Goal: Task Accomplishment & Management: Use online tool/utility

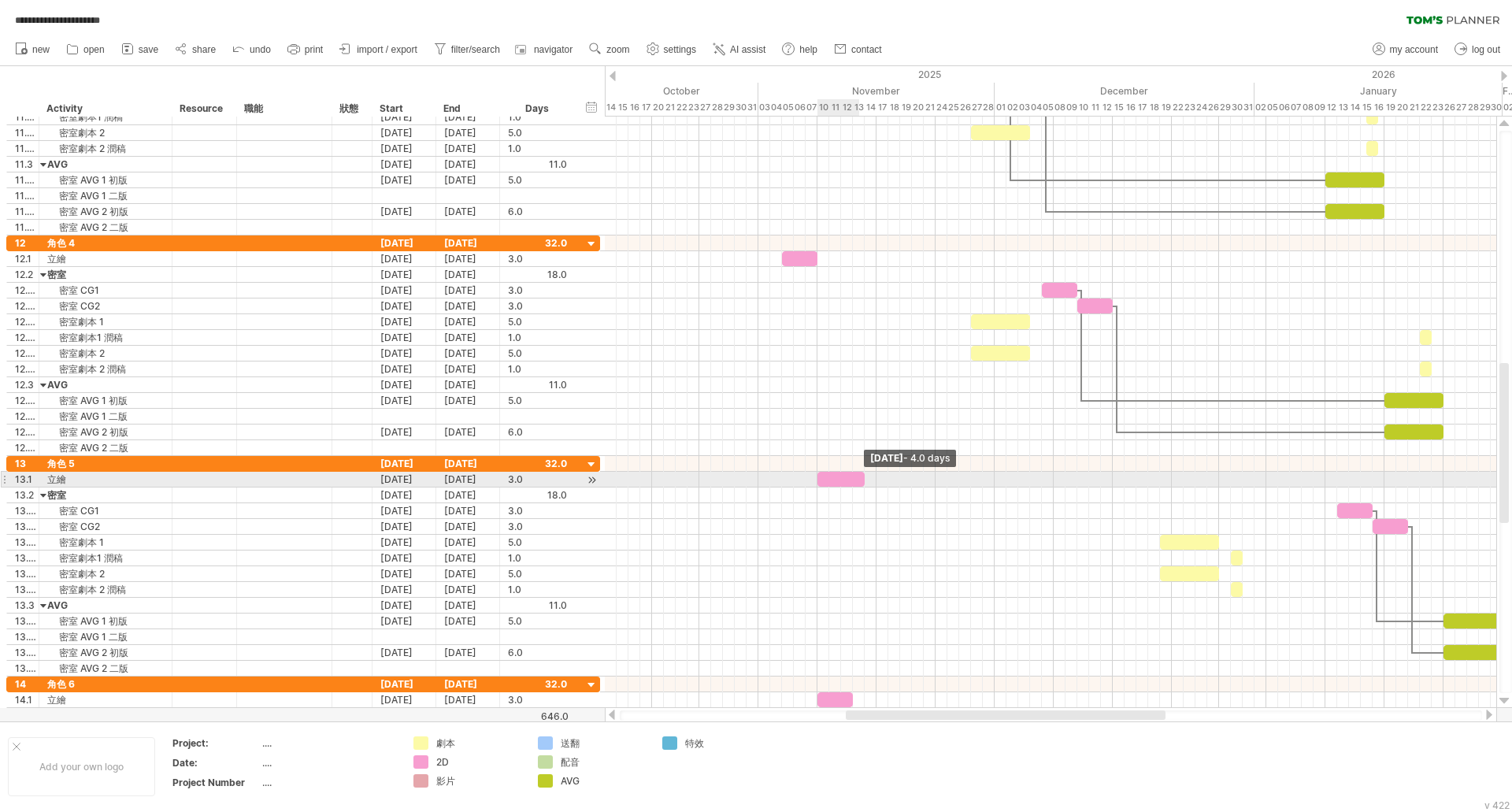
drag, startPoint x: 853, startPoint y: 484, endPoint x: 863, endPoint y: 485, distance: 10.0
click at [863, 485] on span at bounding box center [864, 479] width 6 height 15
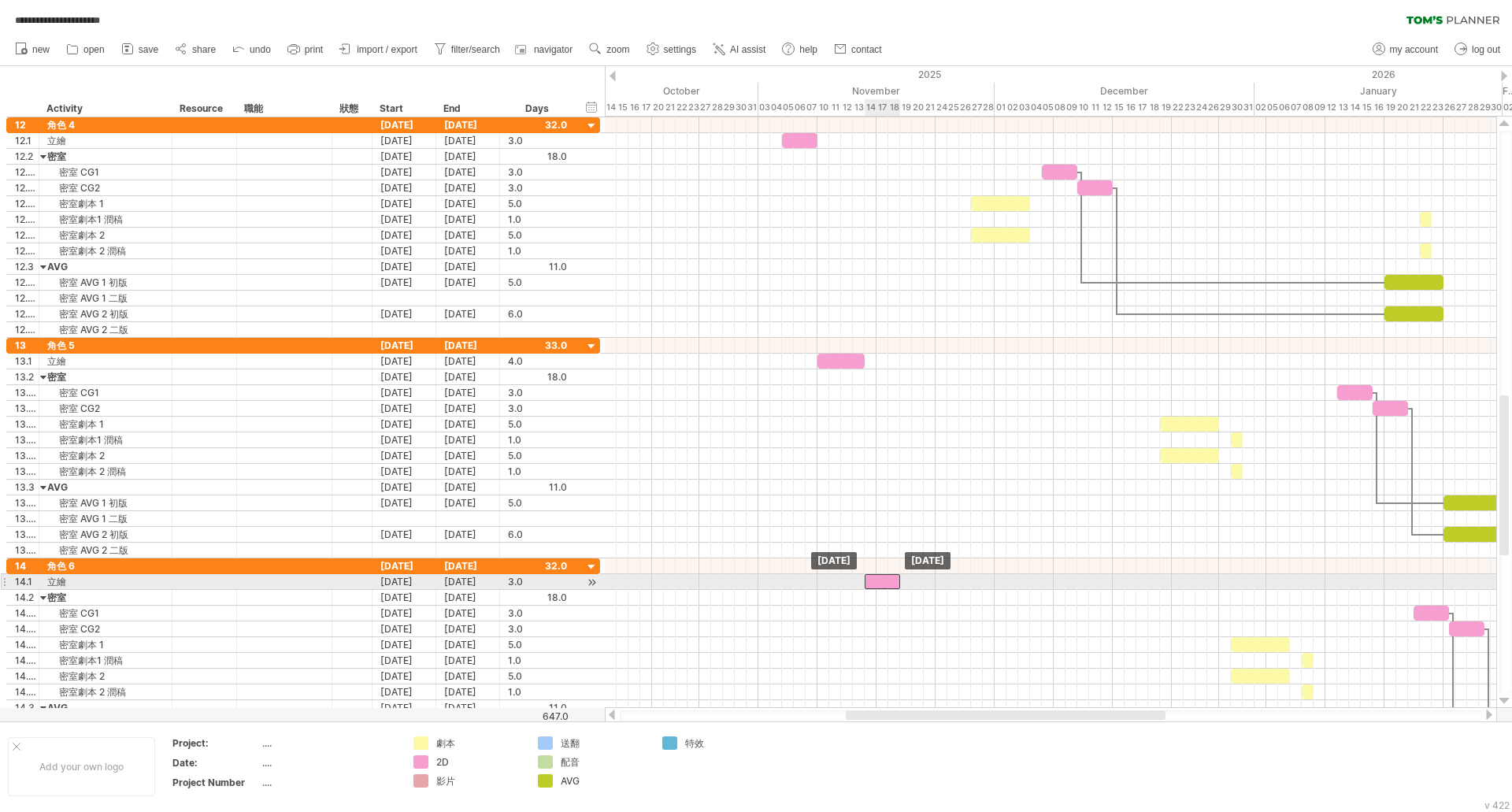
drag, startPoint x: 837, startPoint y: 582, endPoint x: 883, endPoint y: 579, distance: 46.1
click at [883, 579] on div at bounding box center [882, 581] width 35 height 15
drag, startPoint x: 900, startPoint y: 580, endPoint x: 913, endPoint y: 580, distance: 13.0
click at [913, 580] on span at bounding box center [912, 581] width 6 height 15
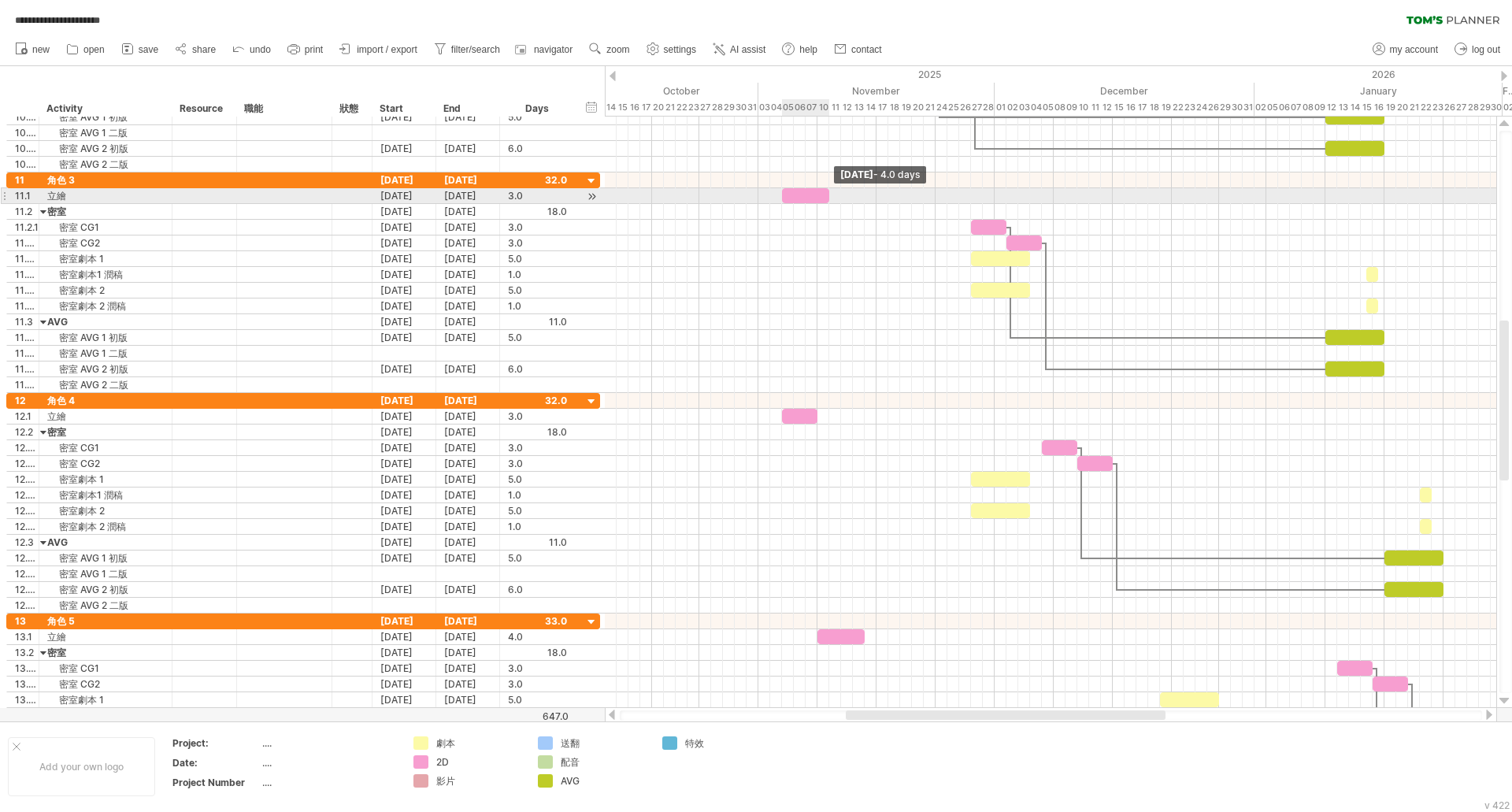
click at [827, 199] on span at bounding box center [829, 195] width 6 height 15
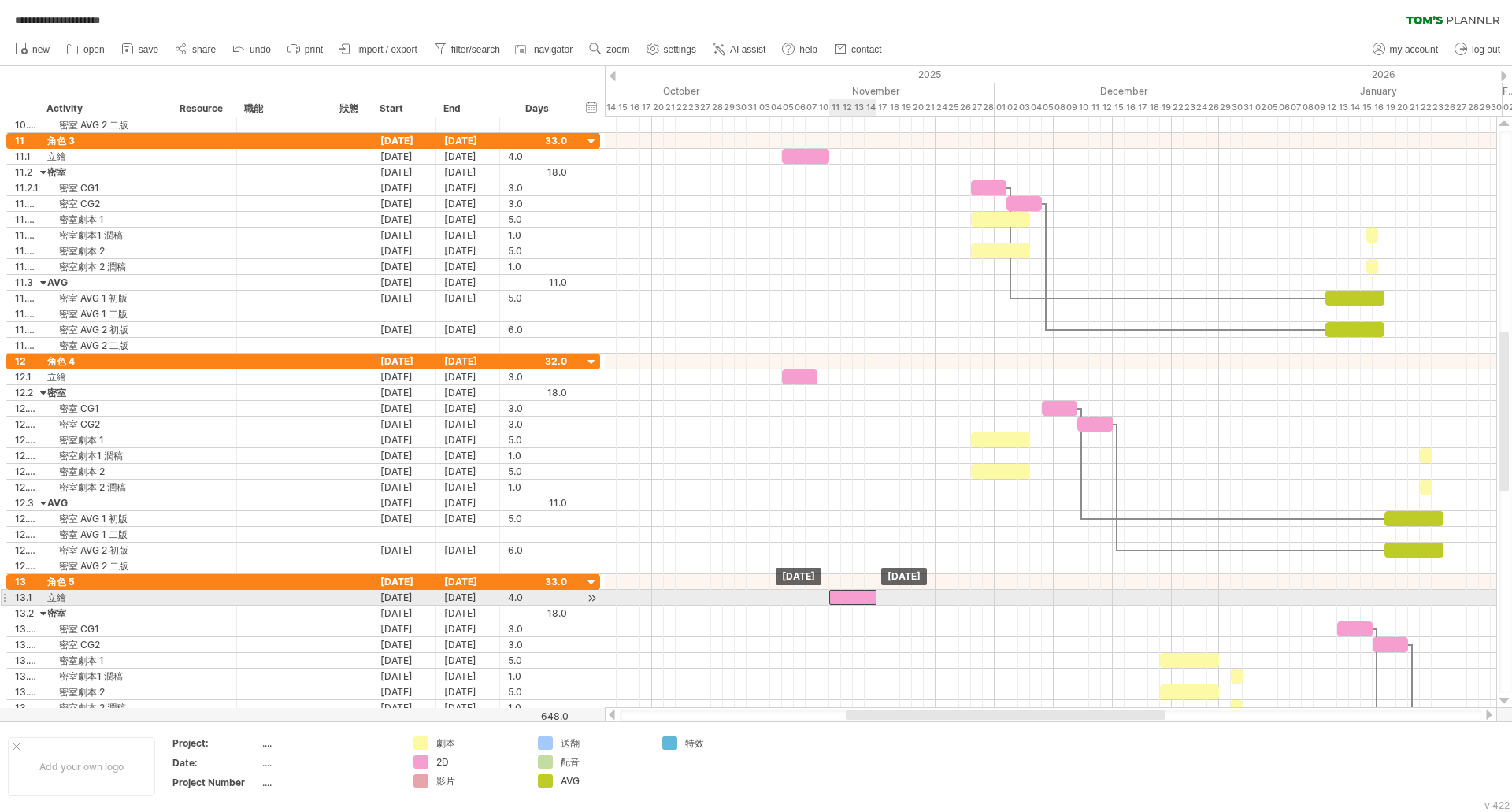
drag, startPoint x: 846, startPoint y: 599, endPoint x: 857, endPoint y: 598, distance: 11.0
click at [857, 598] on div at bounding box center [852, 597] width 47 height 15
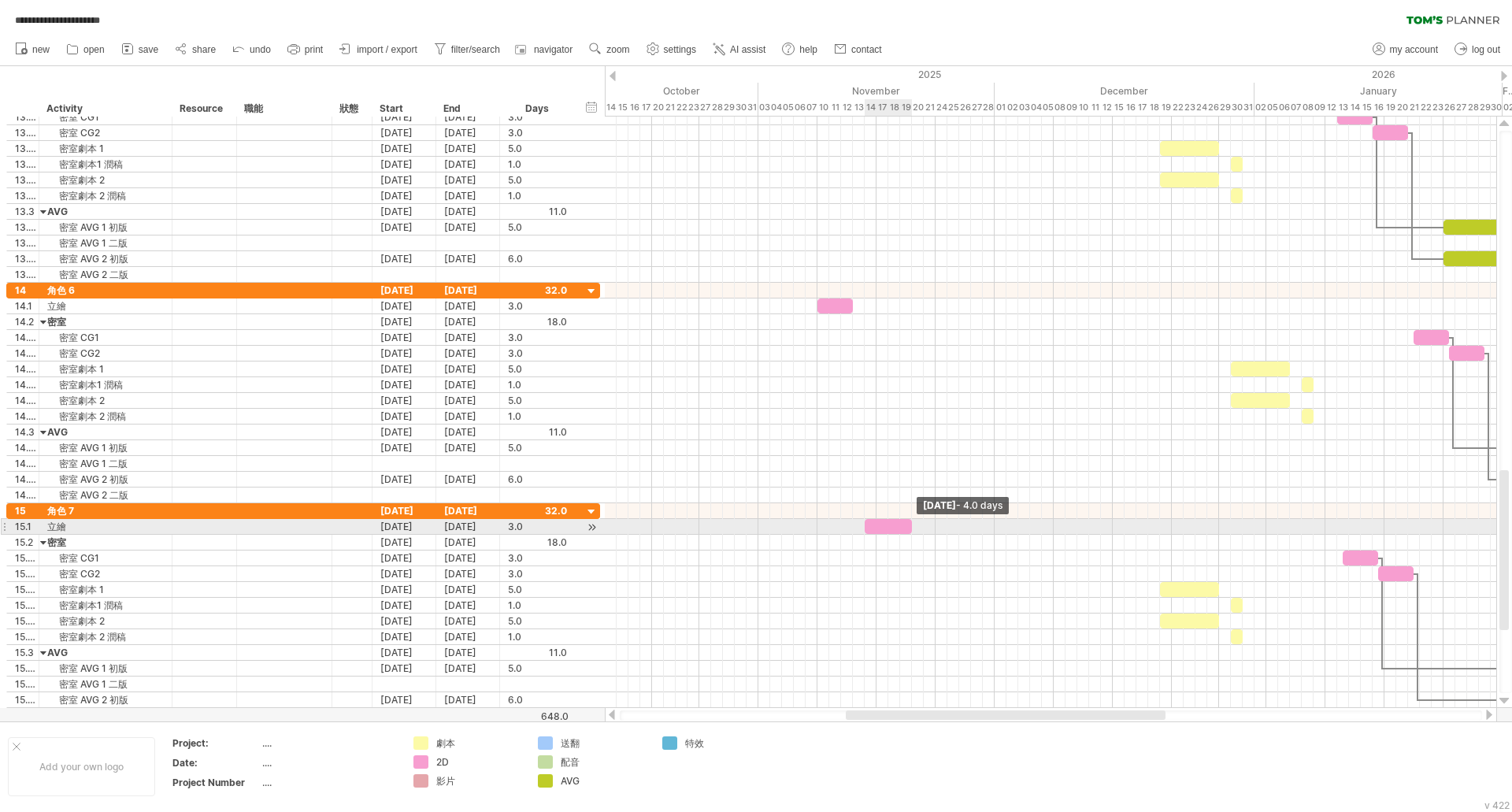
drag, startPoint x: 899, startPoint y: 528, endPoint x: 911, endPoint y: 527, distance: 12.0
click at [911, 527] on span at bounding box center [912, 526] width 6 height 15
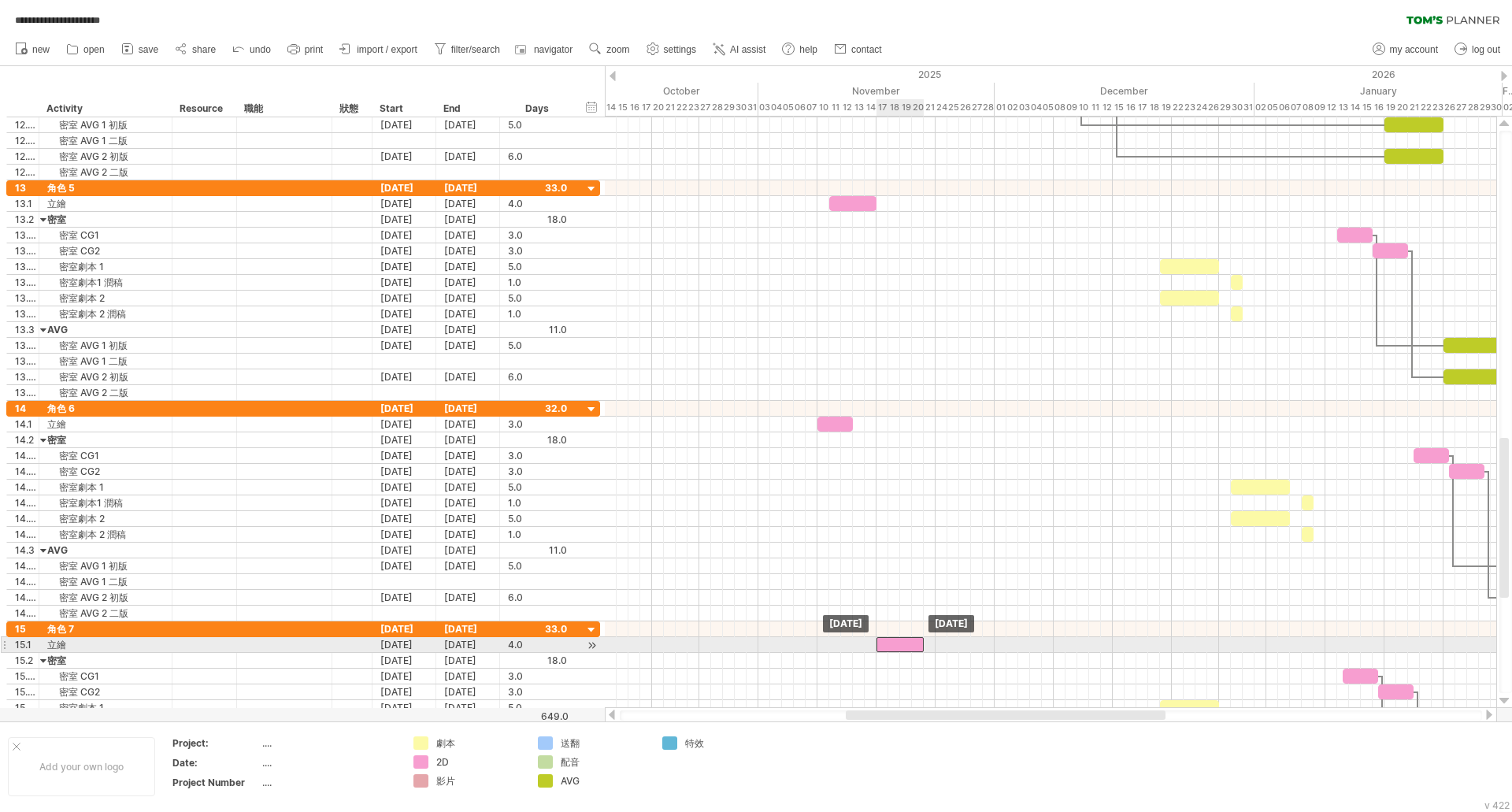
drag, startPoint x: 884, startPoint y: 640, endPoint x: 895, endPoint y: 638, distance: 11.2
click at [895, 638] on div at bounding box center [900, 644] width 47 height 15
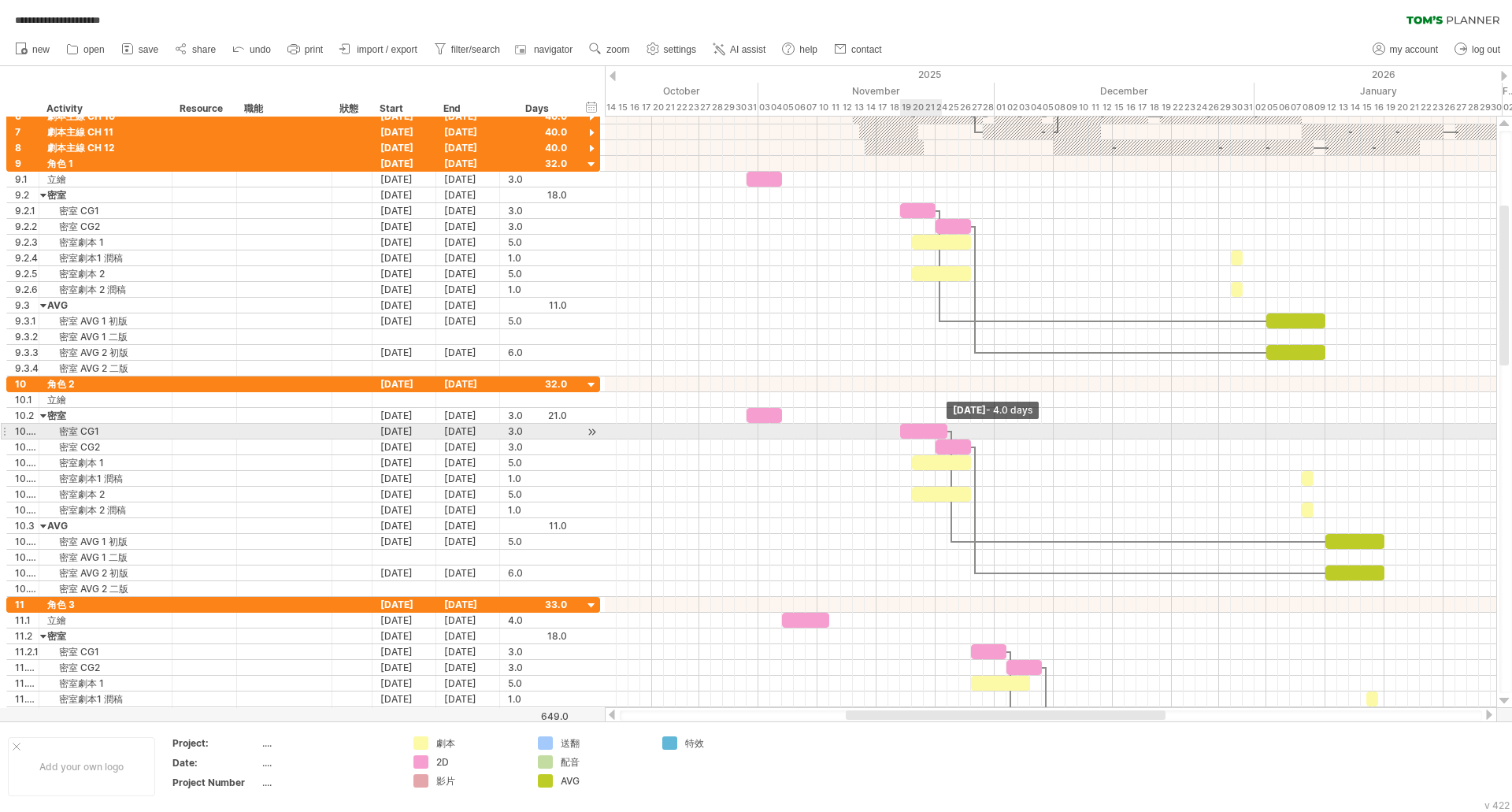
drag, startPoint x: 938, startPoint y: 428, endPoint x: 947, endPoint y: 428, distance: 9.0
click at [947, 428] on span at bounding box center [947, 431] width 6 height 15
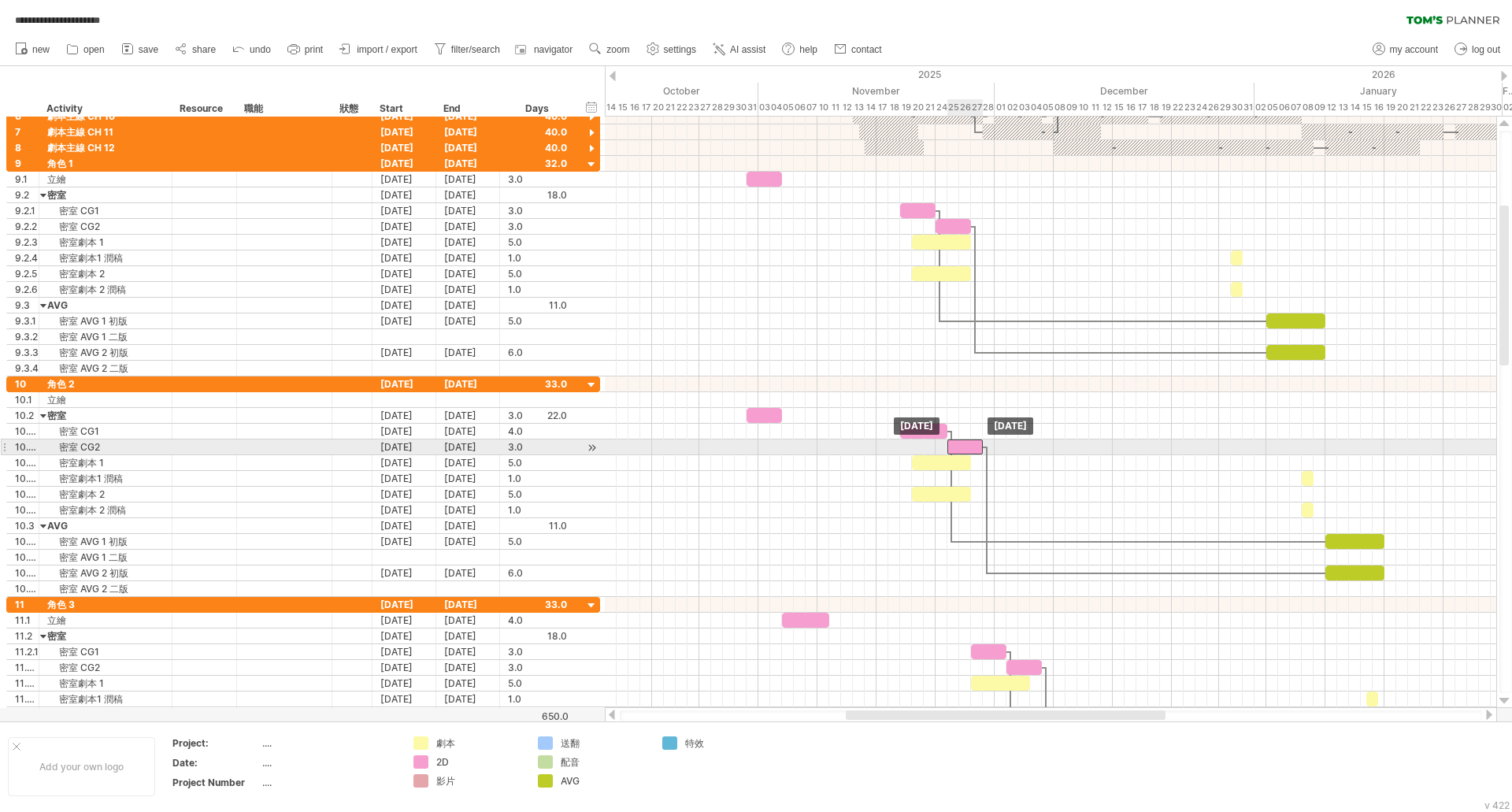
drag, startPoint x: 950, startPoint y: 446, endPoint x: 962, endPoint y: 443, distance: 12.4
click at [962, 443] on div at bounding box center [964, 446] width 35 height 15
drag, startPoint x: 982, startPoint y: 445, endPoint x: 992, endPoint y: 443, distance: 10.2
click at [992, 443] on span at bounding box center [995, 446] width 6 height 15
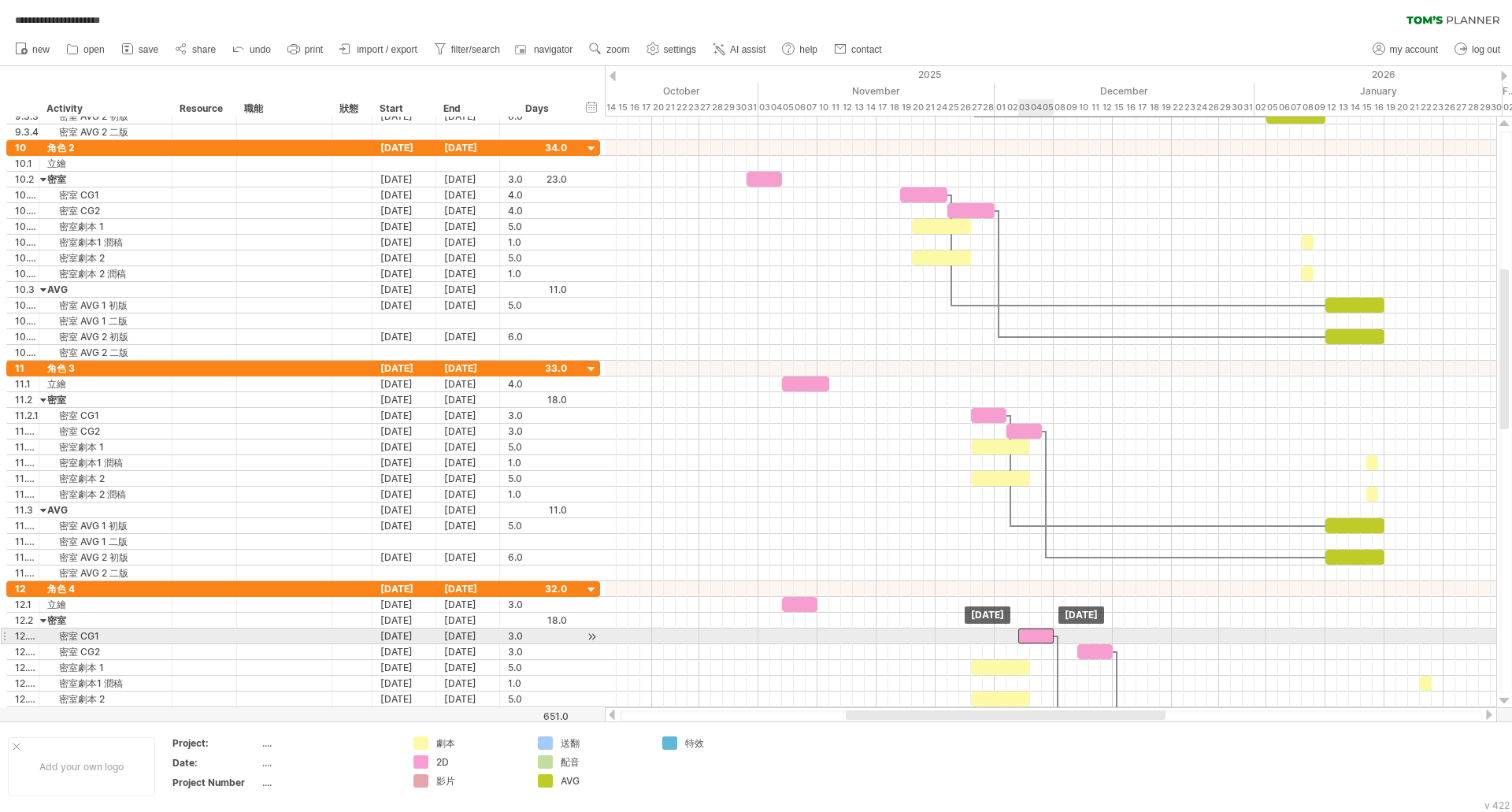
drag, startPoint x: 1062, startPoint y: 637, endPoint x: 1039, endPoint y: 642, distance: 23.5
click at [1039, 642] on div at bounding box center [1036, 635] width 35 height 15
drag, startPoint x: 1031, startPoint y: 635, endPoint x: 1008, endPoint y: 637, distance: 23.1
click at [1008, 637] on div at bounding box center [1012, 635] width 35 height 15
drag, startPoint x: 1030, startPoint y: 636, endPoint x: 1040, endPoint y: 636, distance: 10.0
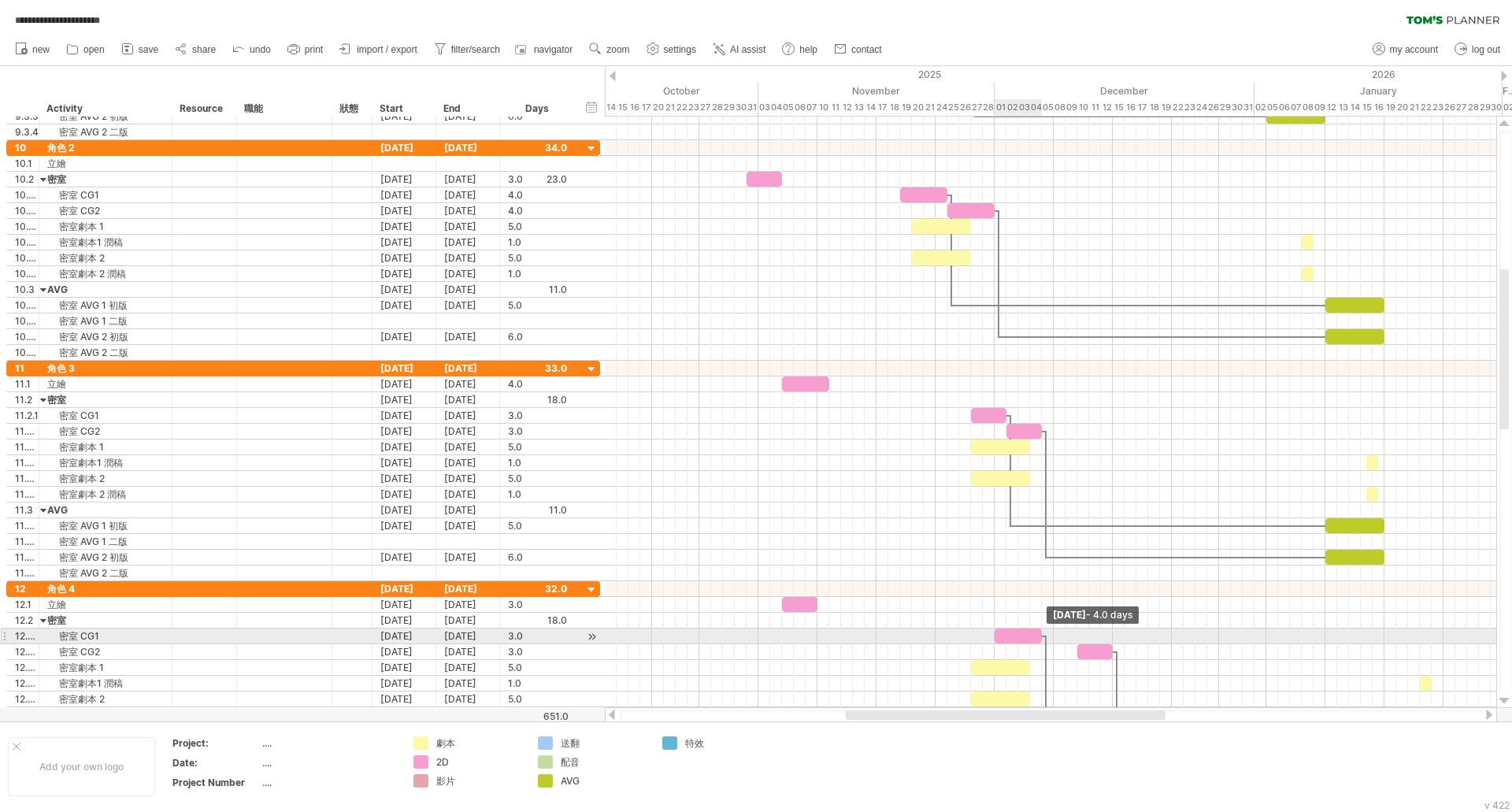
click at [1040, 636] on span at bounding box center [1042, 635] width 6 height 15
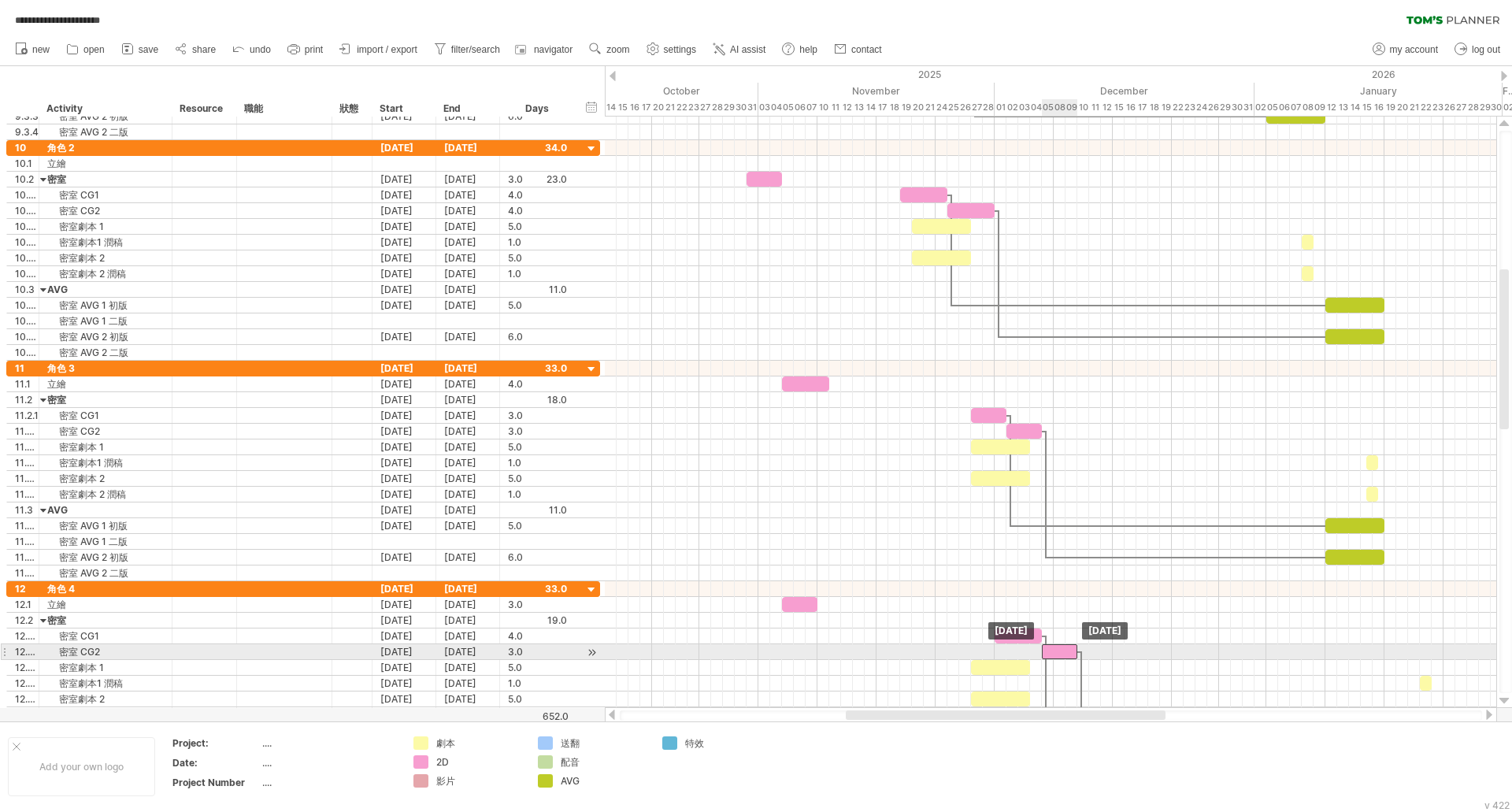
drag, startPoint x: 1094, startPoint y: 651, endPoint x: 1060, endPoint y: 655, distance: 34.2
click at [1060, 655] on div at bounding box center [1059, 651] width 35 height 15
drag, startPoint x: 1080, startPoint y: 654, endPoint x: 1089, endPoint y: 654, distance: 9.0
click at [1089, 654] on span at bounding box center [1088, 651] width 6 height 15
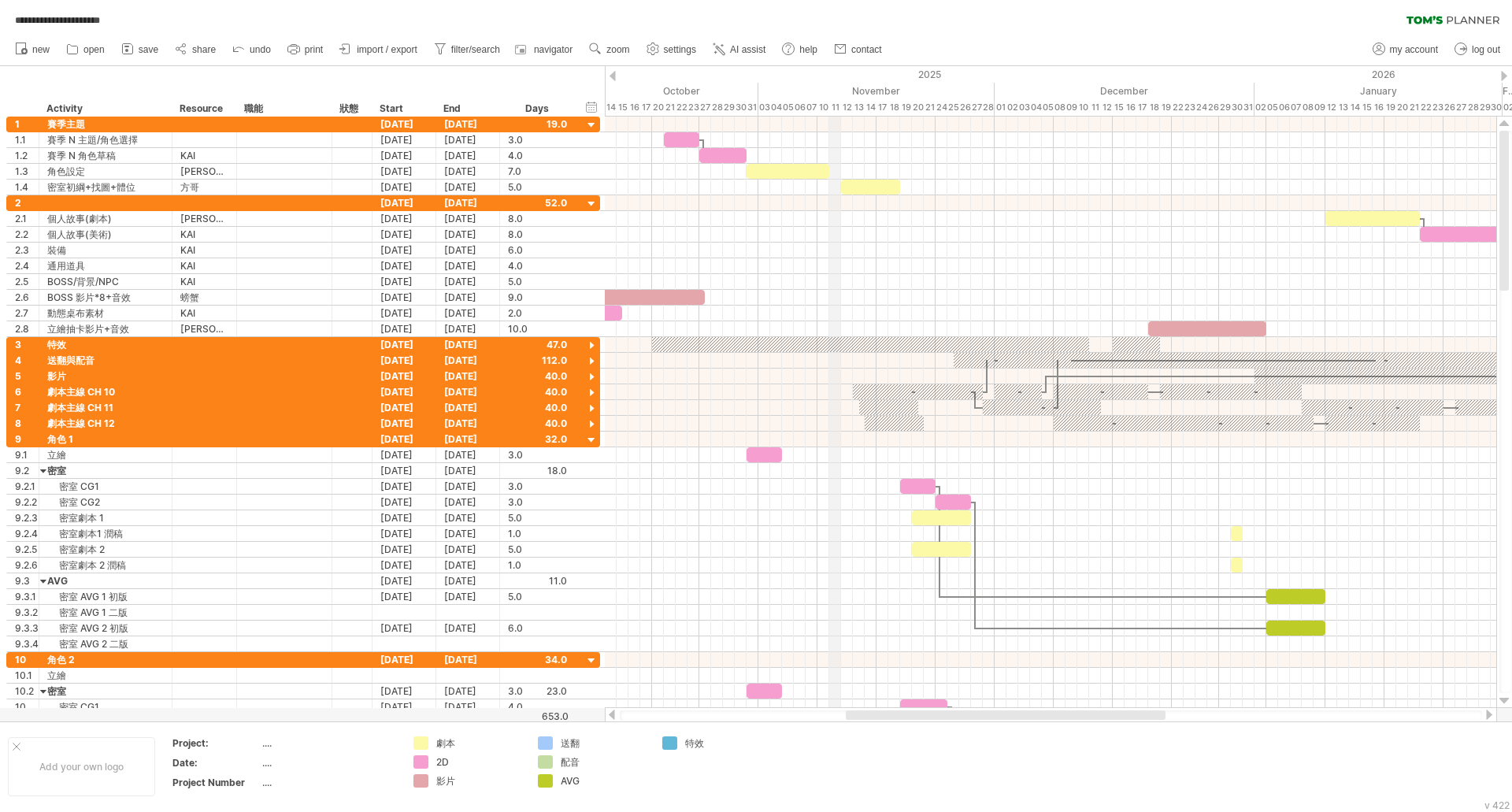
click at [833, 107] on div "11" at bounding box center [835, 107] width 12 height 16
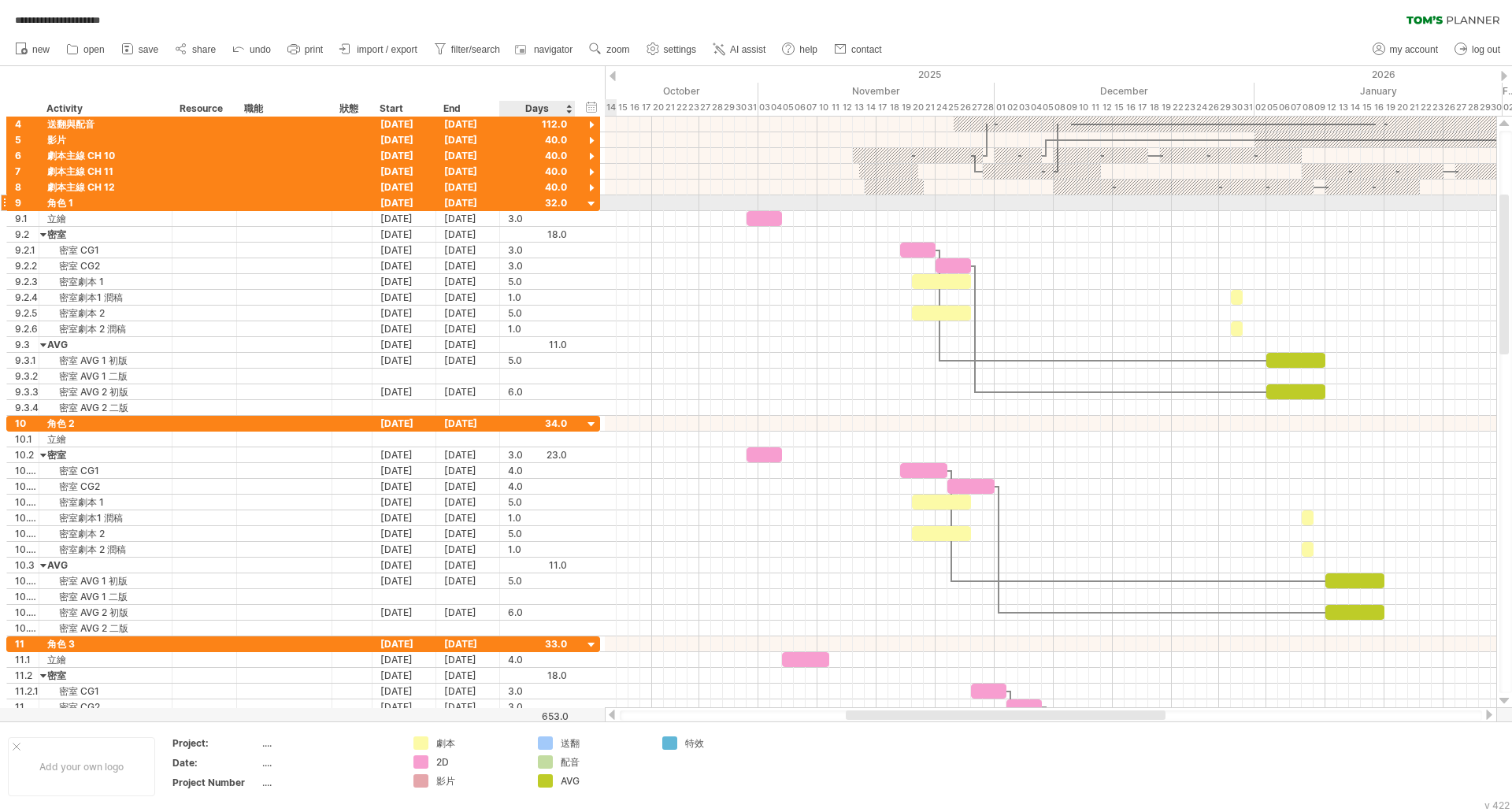
click at [596, 205] on div at bounding box center [592, 204] width 15 height 15
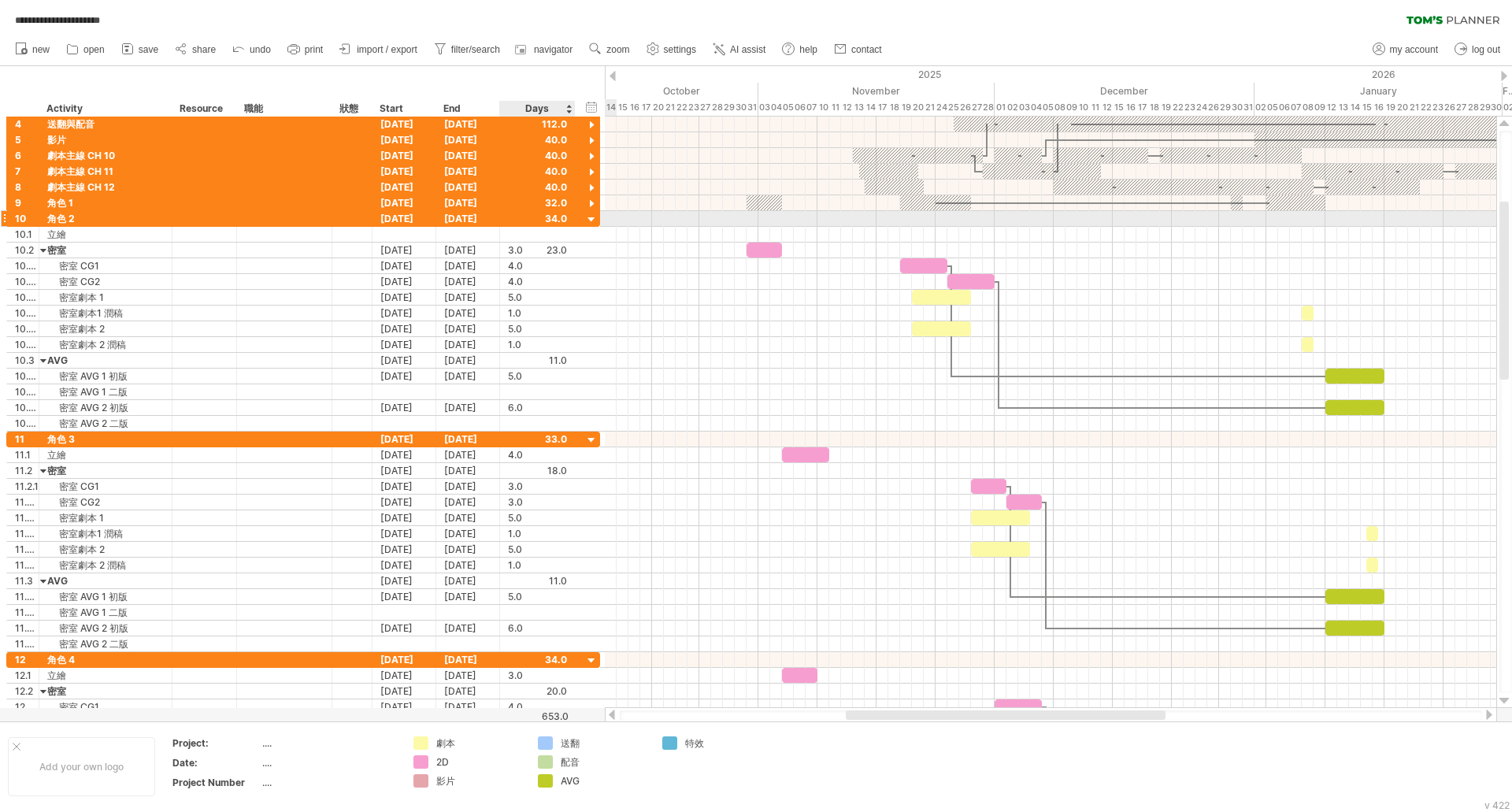
click at [591, 225] on div at bounding box center [592, 220] width 15 height 15
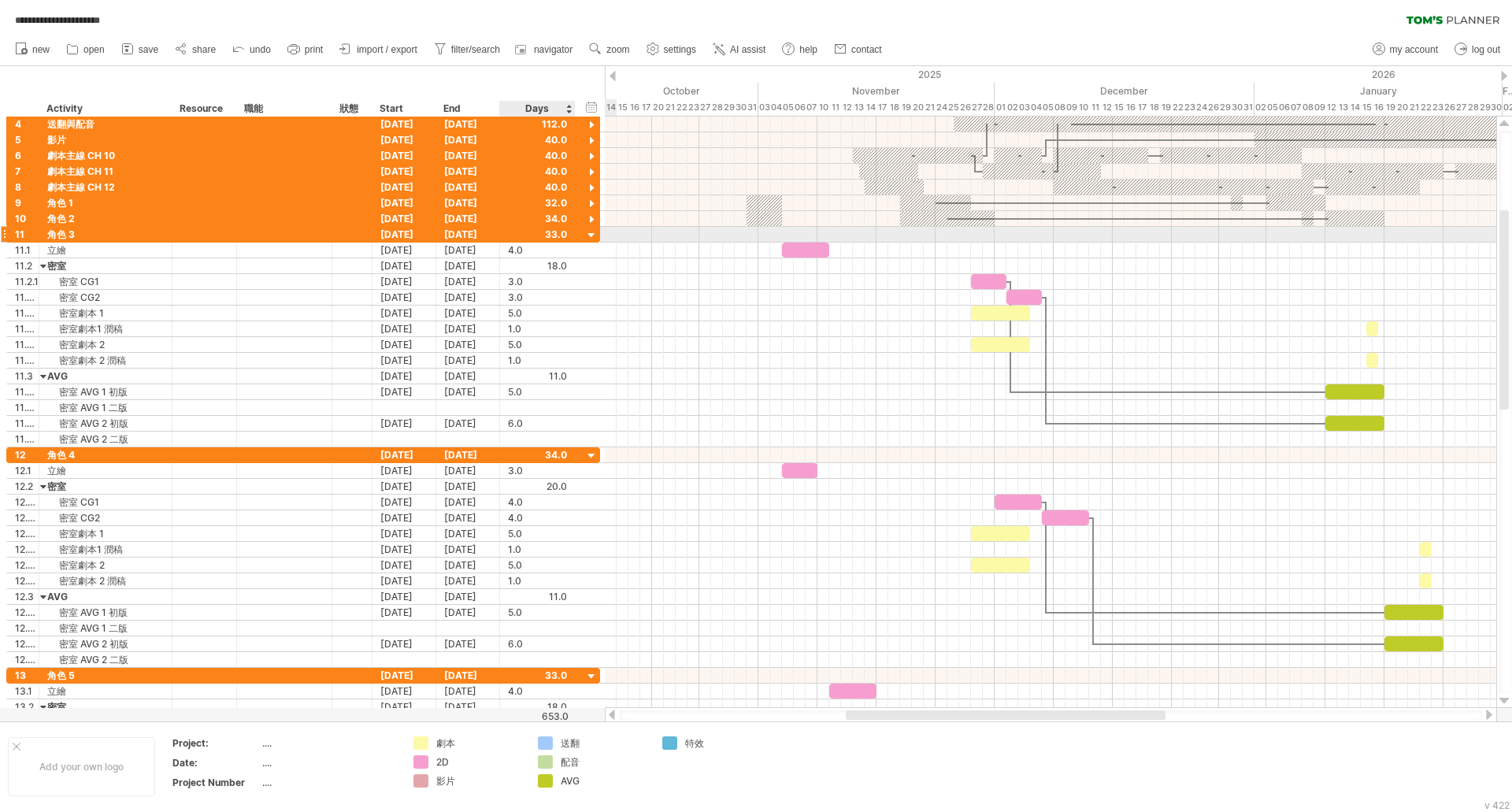
click at [596, 239] on div at bounding box center [592, 235] width 15 height 15
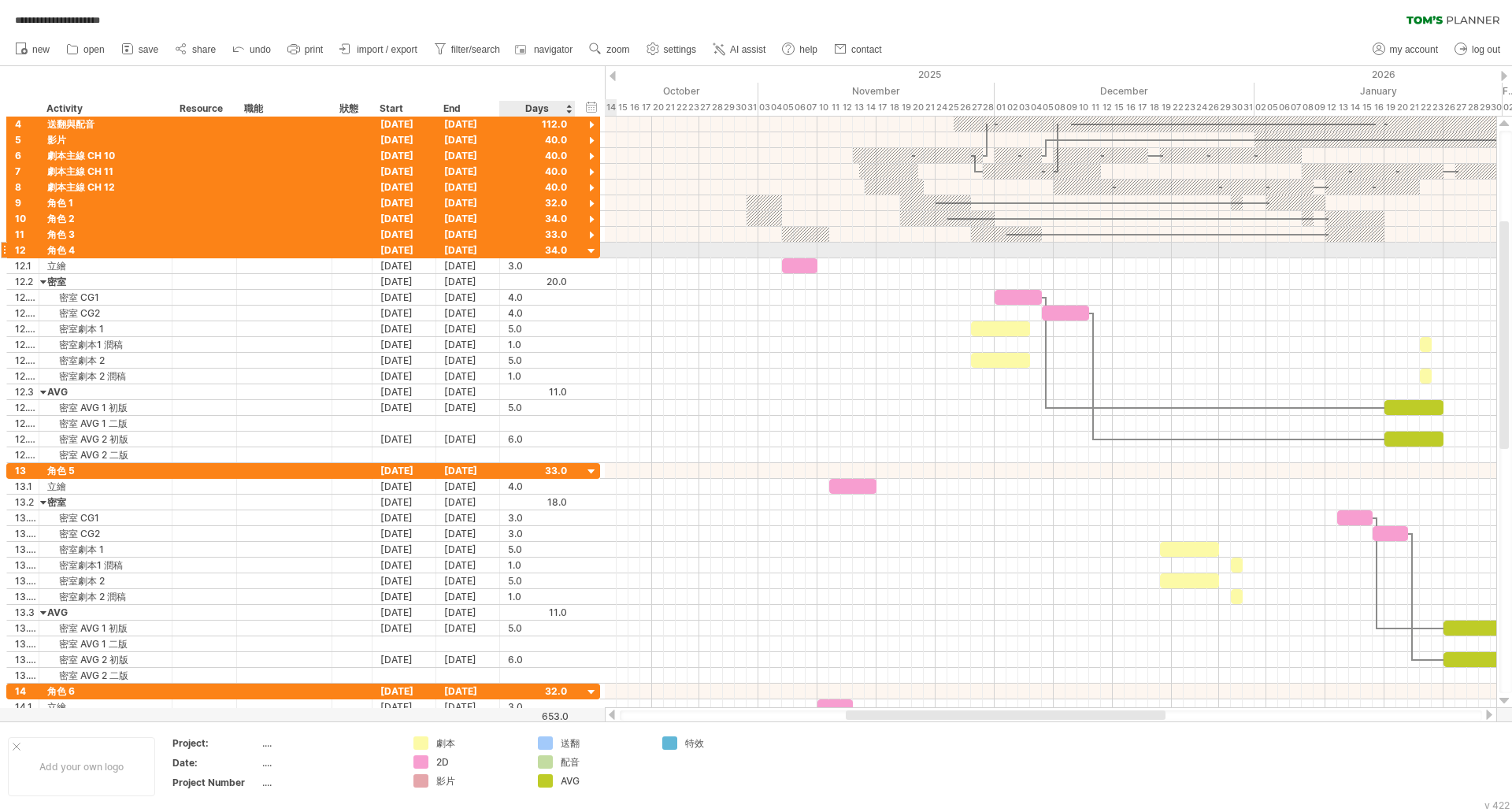
click at [593, 248] on div at bounding box center [592, 251] width 15 height 15
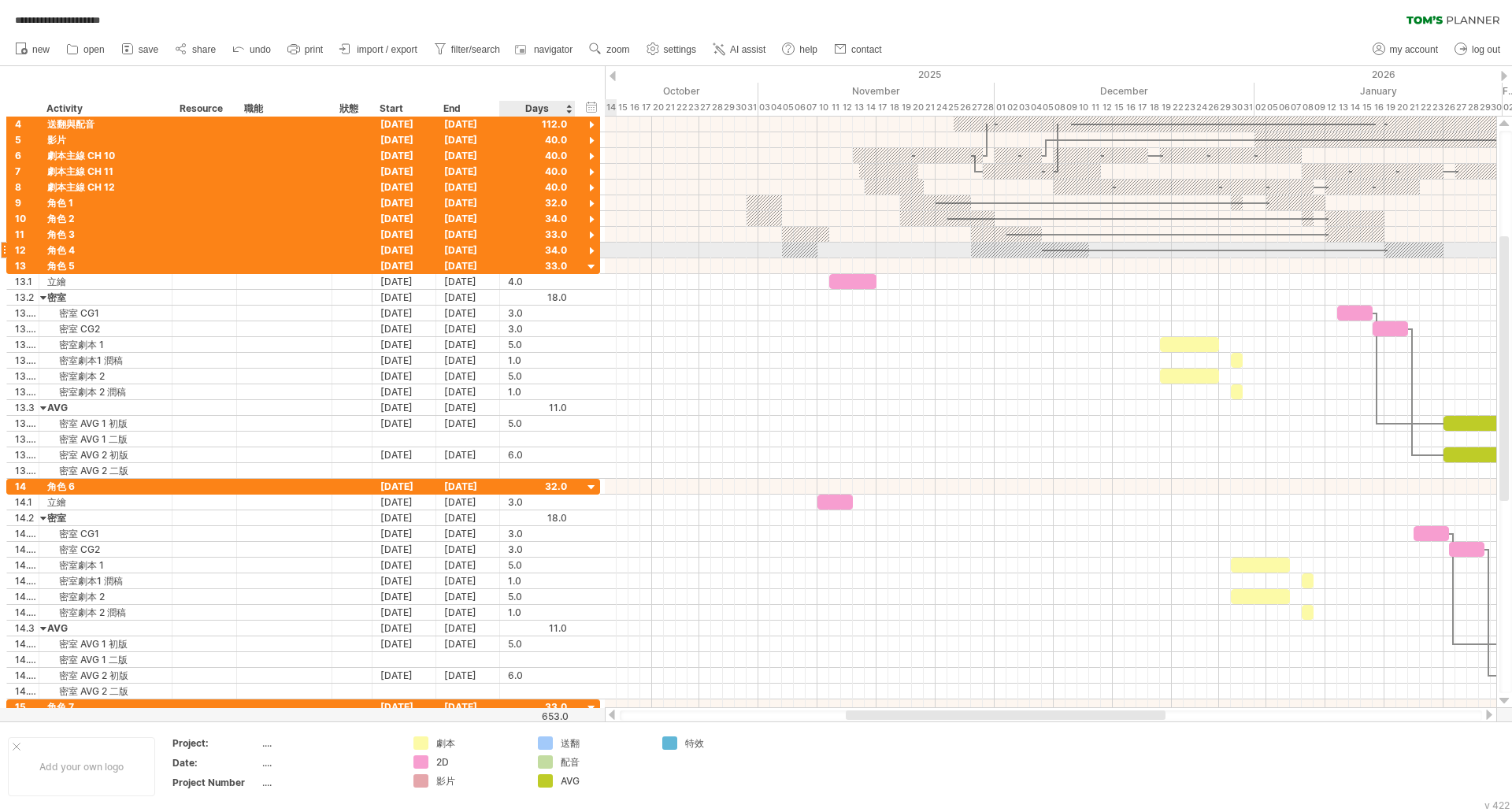
click at [593, 248] on div at bounding box center [592, 251] width 15 height 15
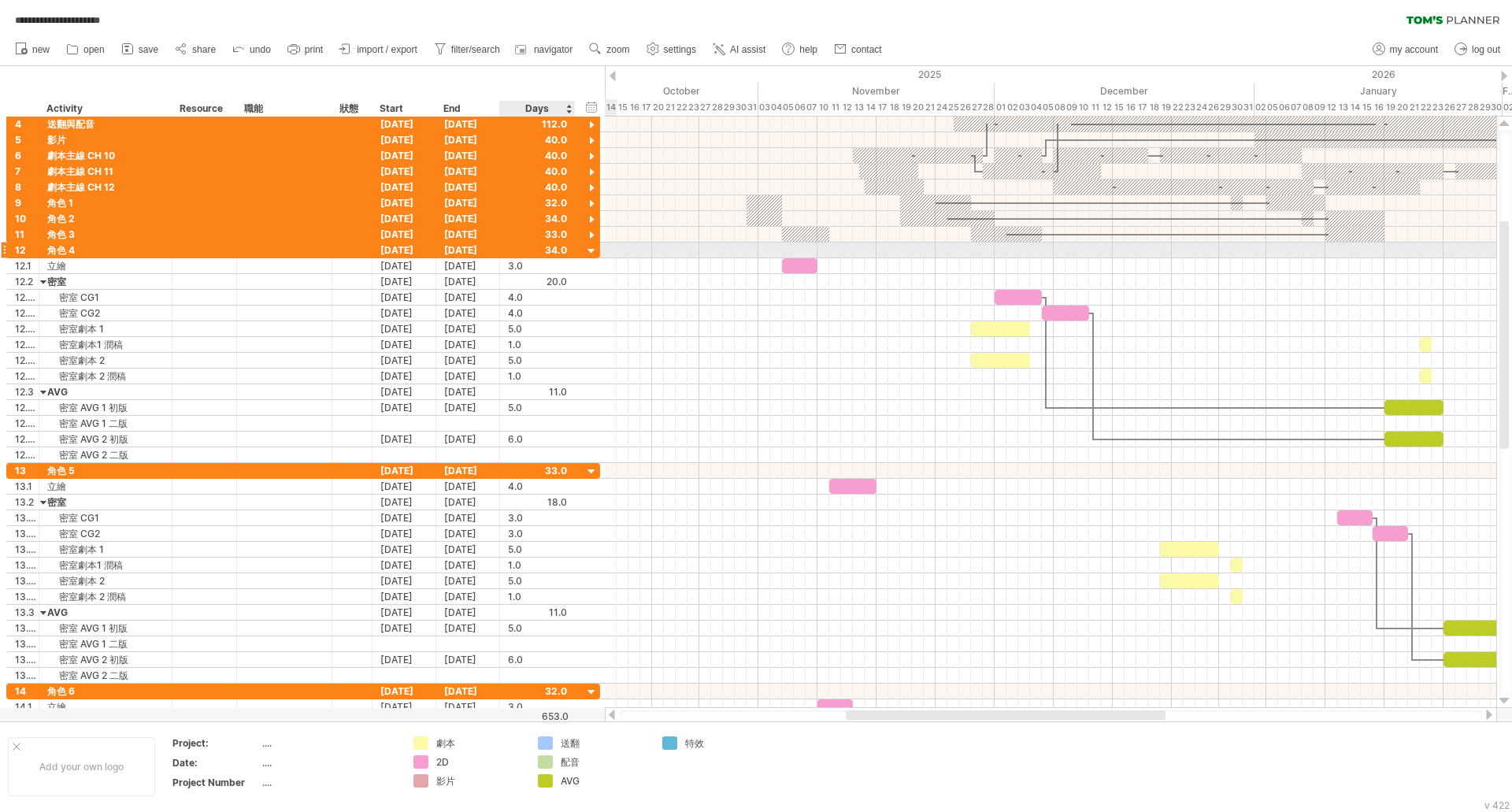
click at [593, 248] on div at bounding box center [592, 251] width 15 height 15
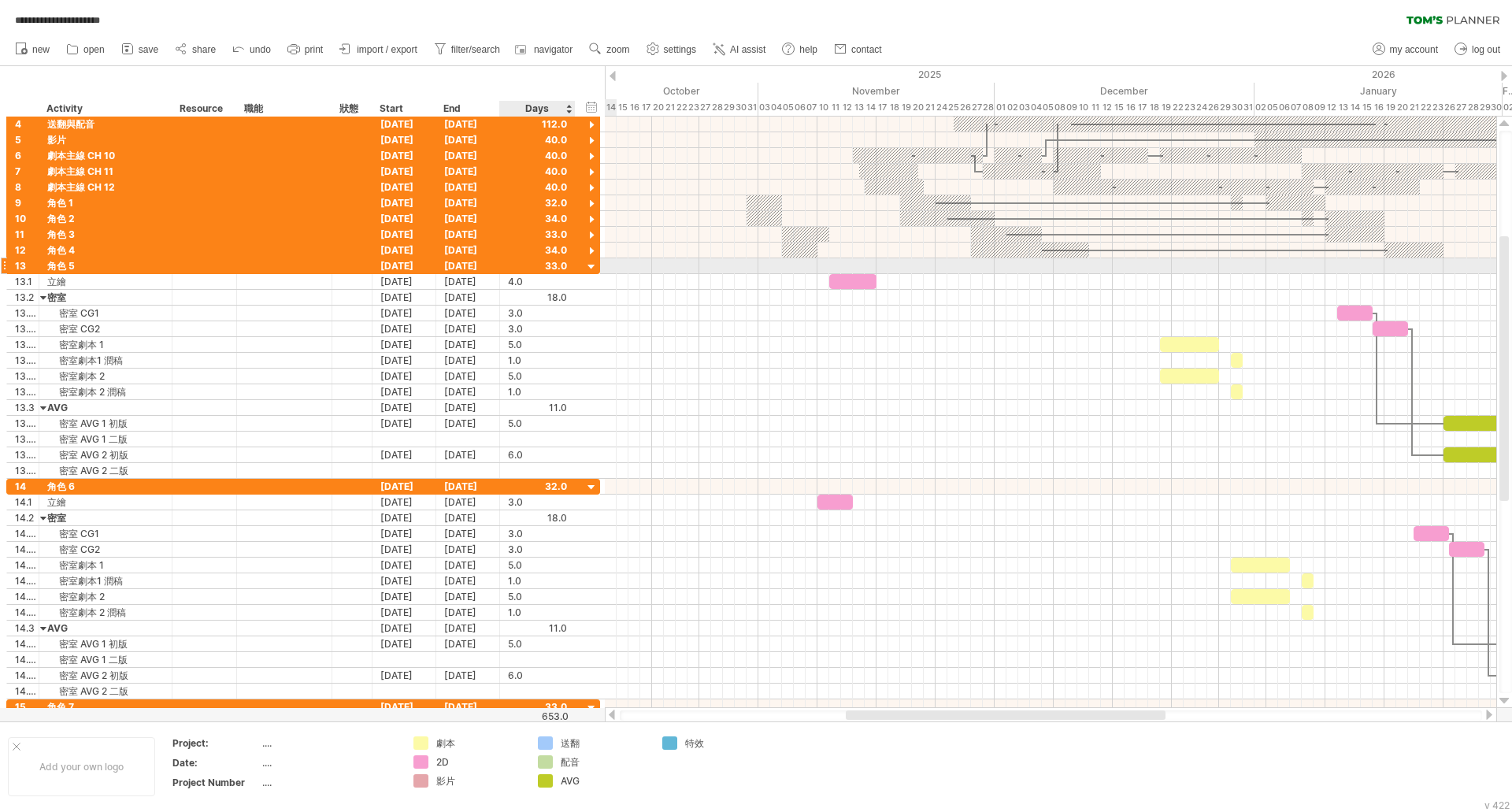
click at [595, 270] on div at bounding box center [592, 267] width 15 height 15
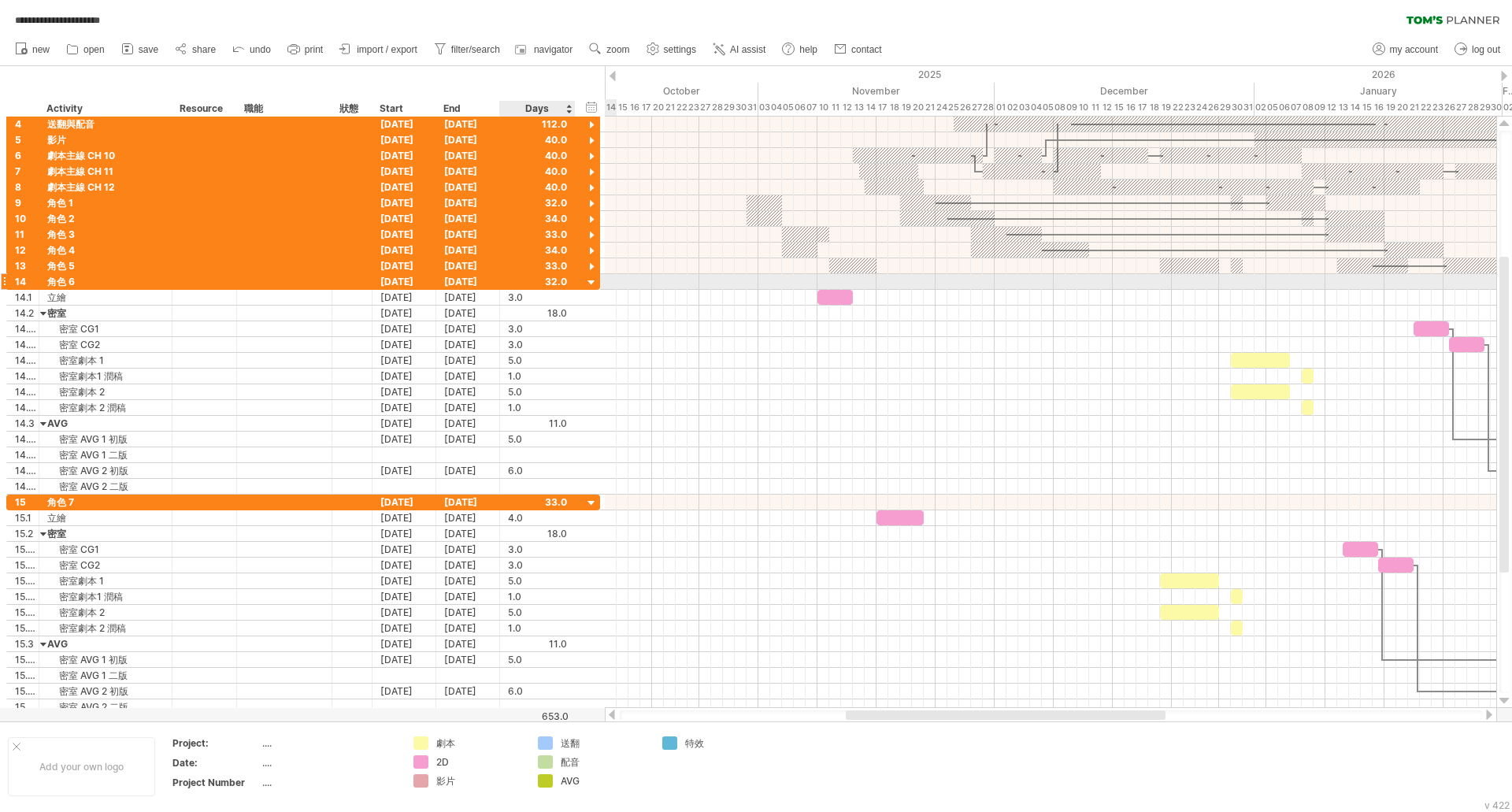
click at [593, 287] on div at bounding box center [592, 282] width 15 height 15
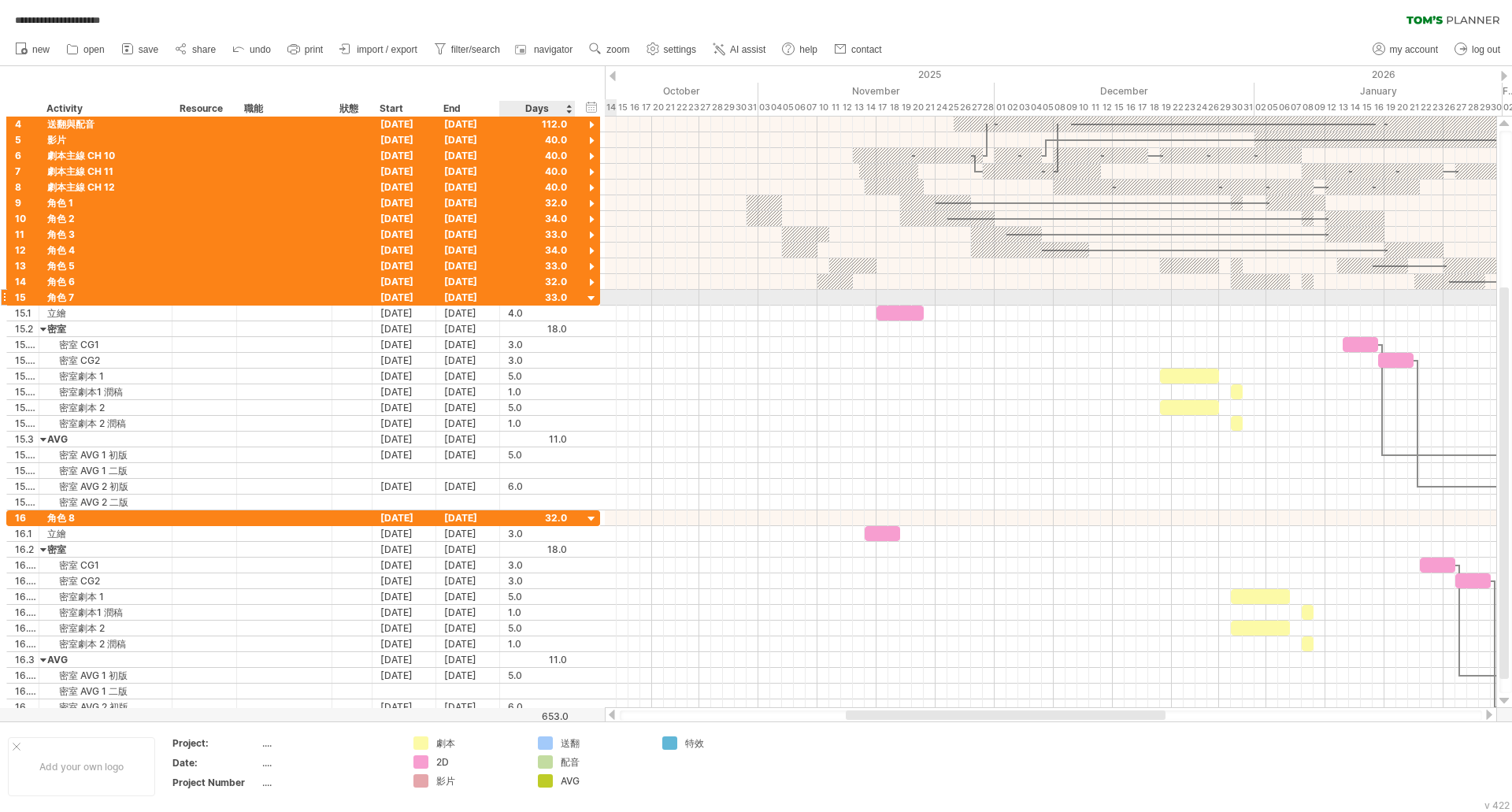
click at [592, 299] on div at bounding box center [592, 298] width 15 height 15
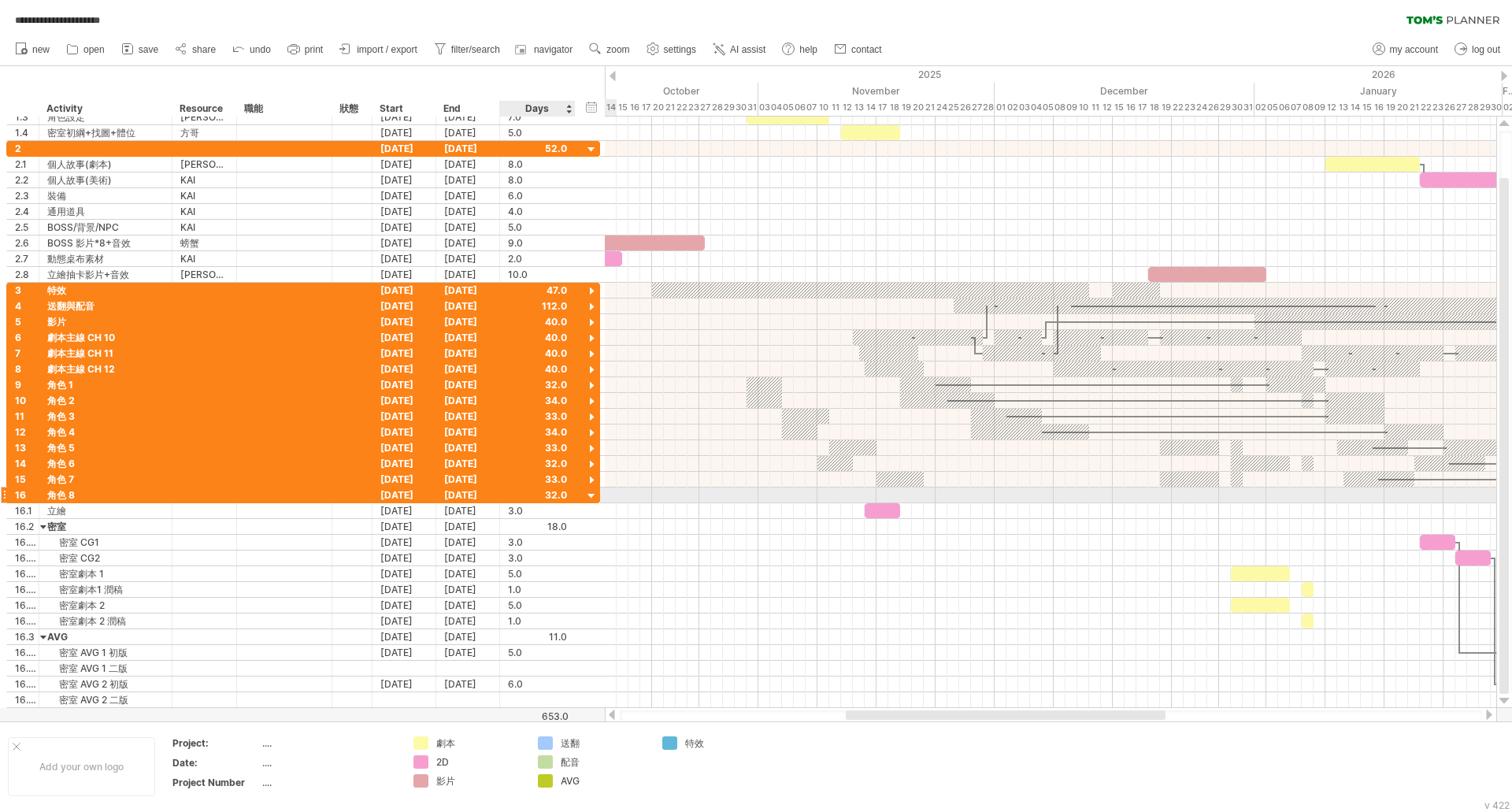
click at [592, 492] on div at bounding box center [592, 496] width 15 height 15
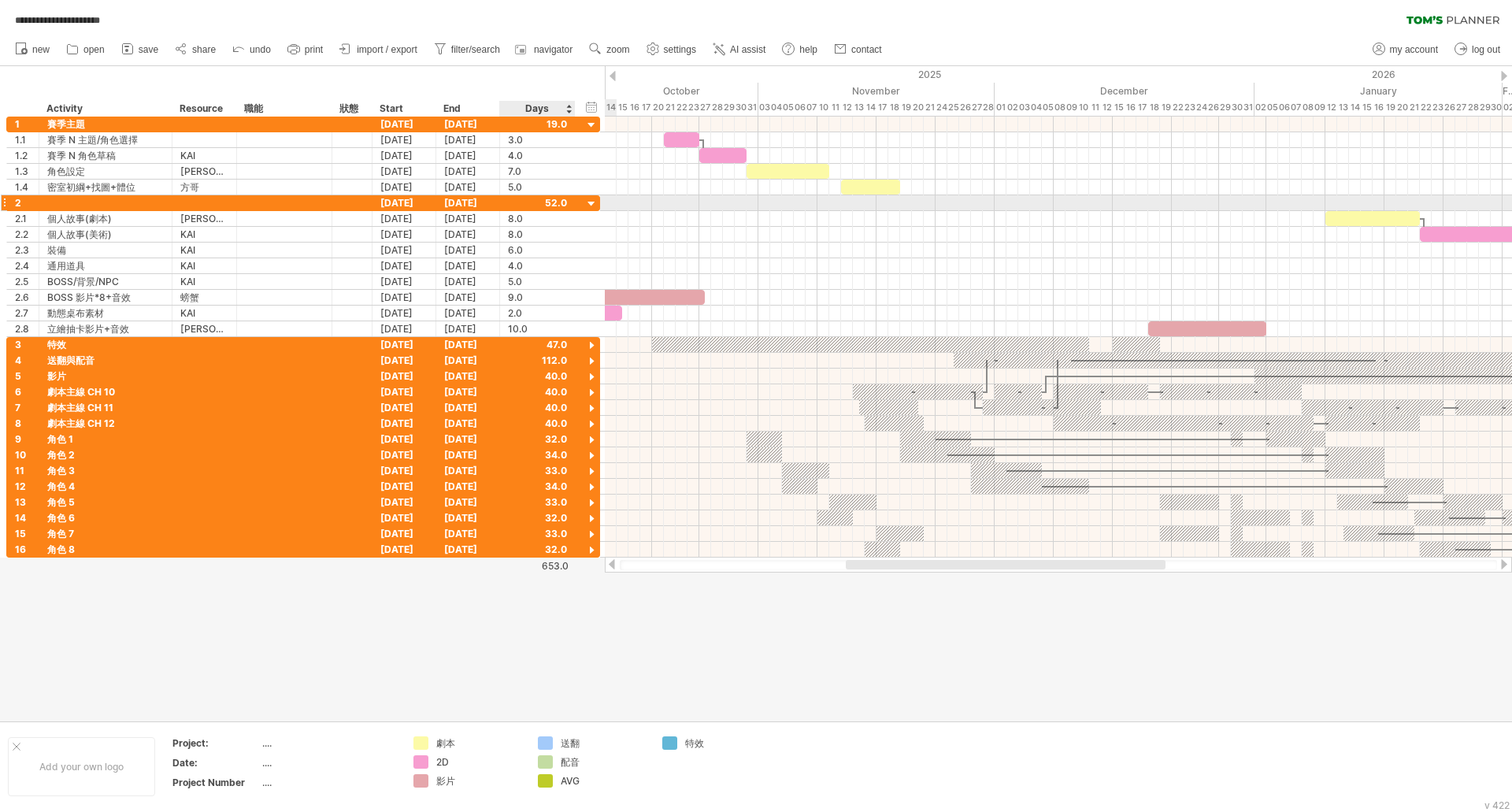
click at [591, 206] on div at bounding box center [592, 204] width 15 height 15
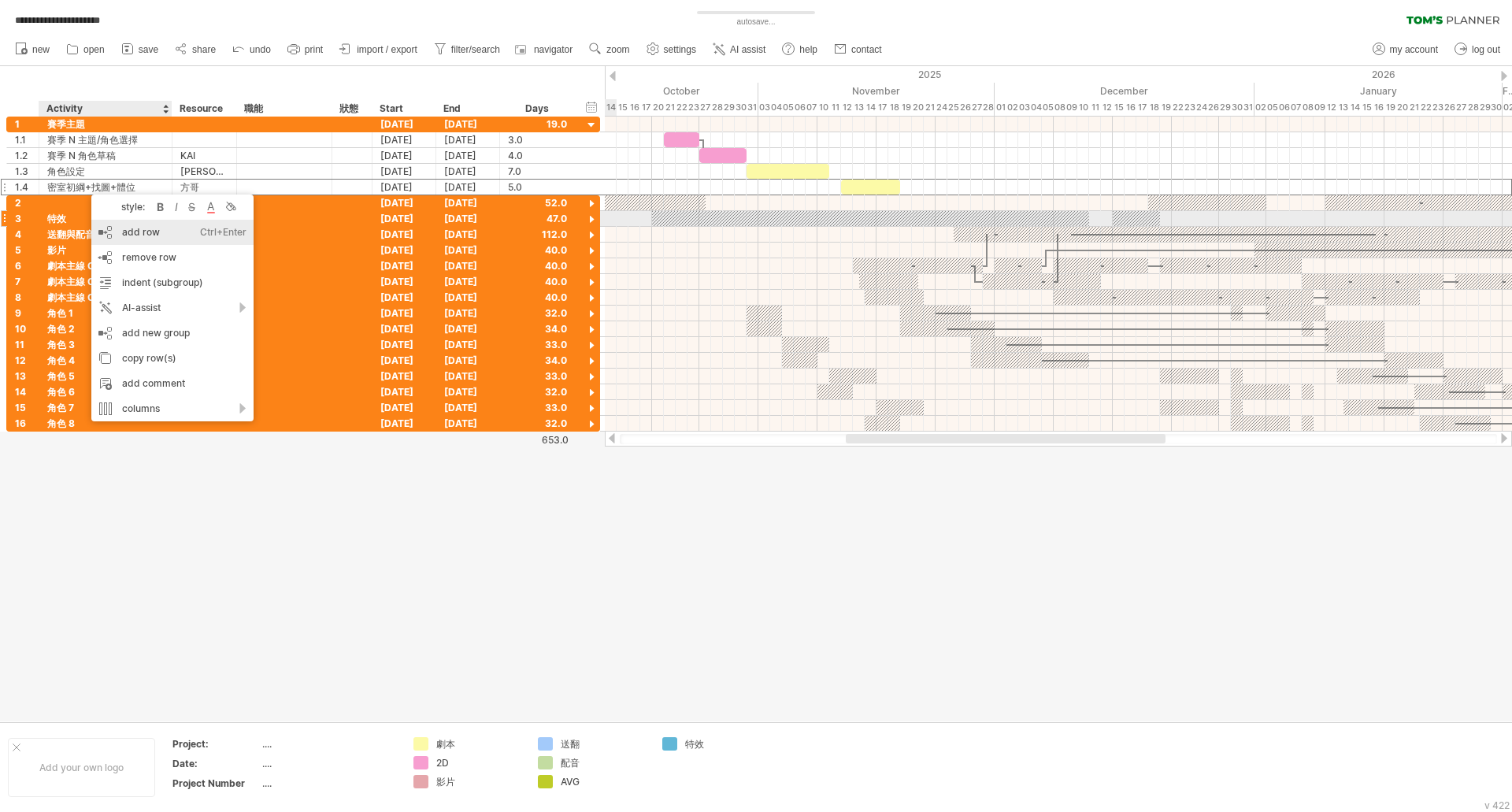
click at [154, 226] on div "add row Ctrl+Enter Cmd+Enter" at bounding box center [172, 232] width 162 height 25
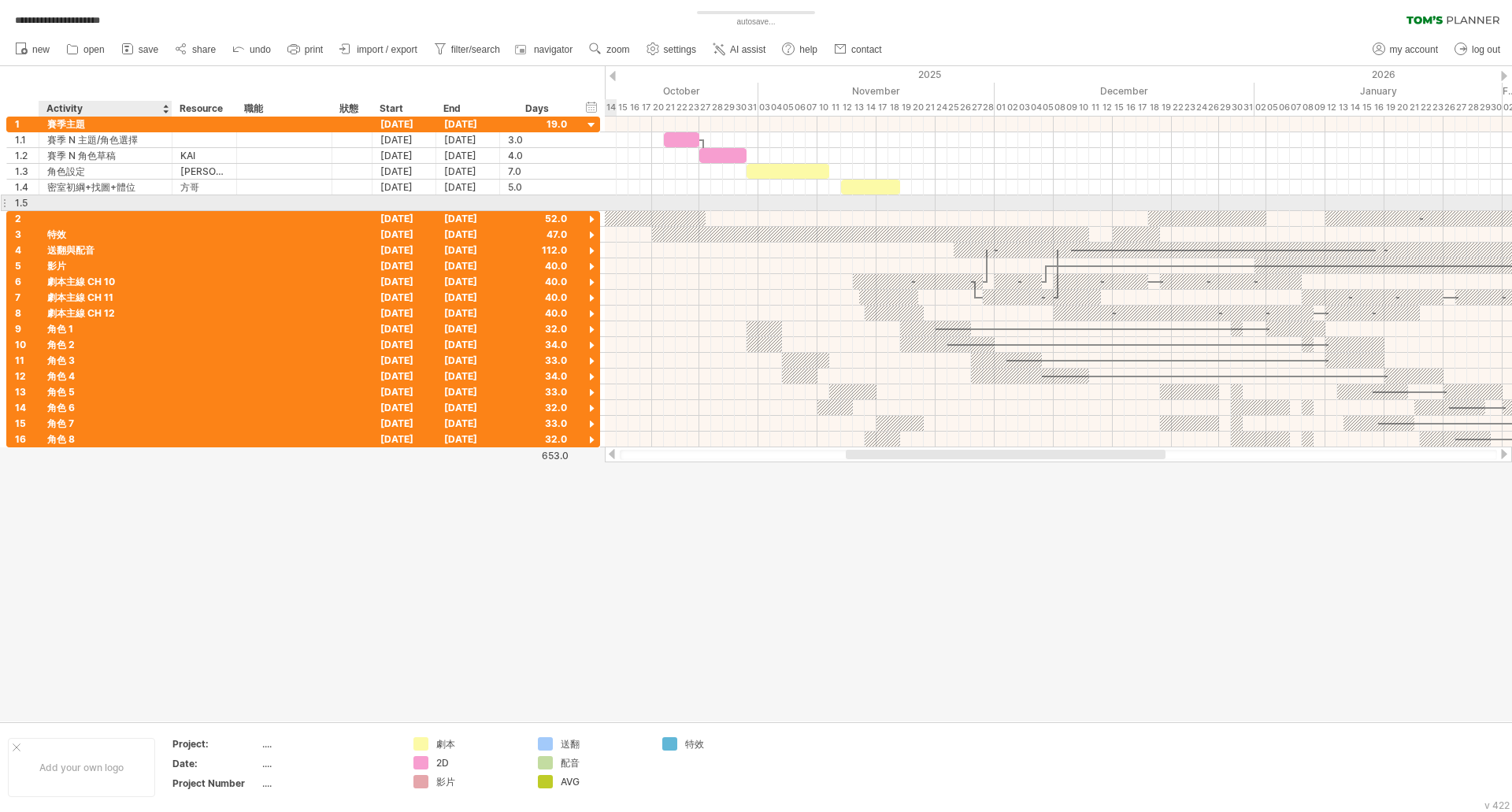
click at [76, 208] on div at bounding box center [105, 202] width 116 height 15
type input "*********"
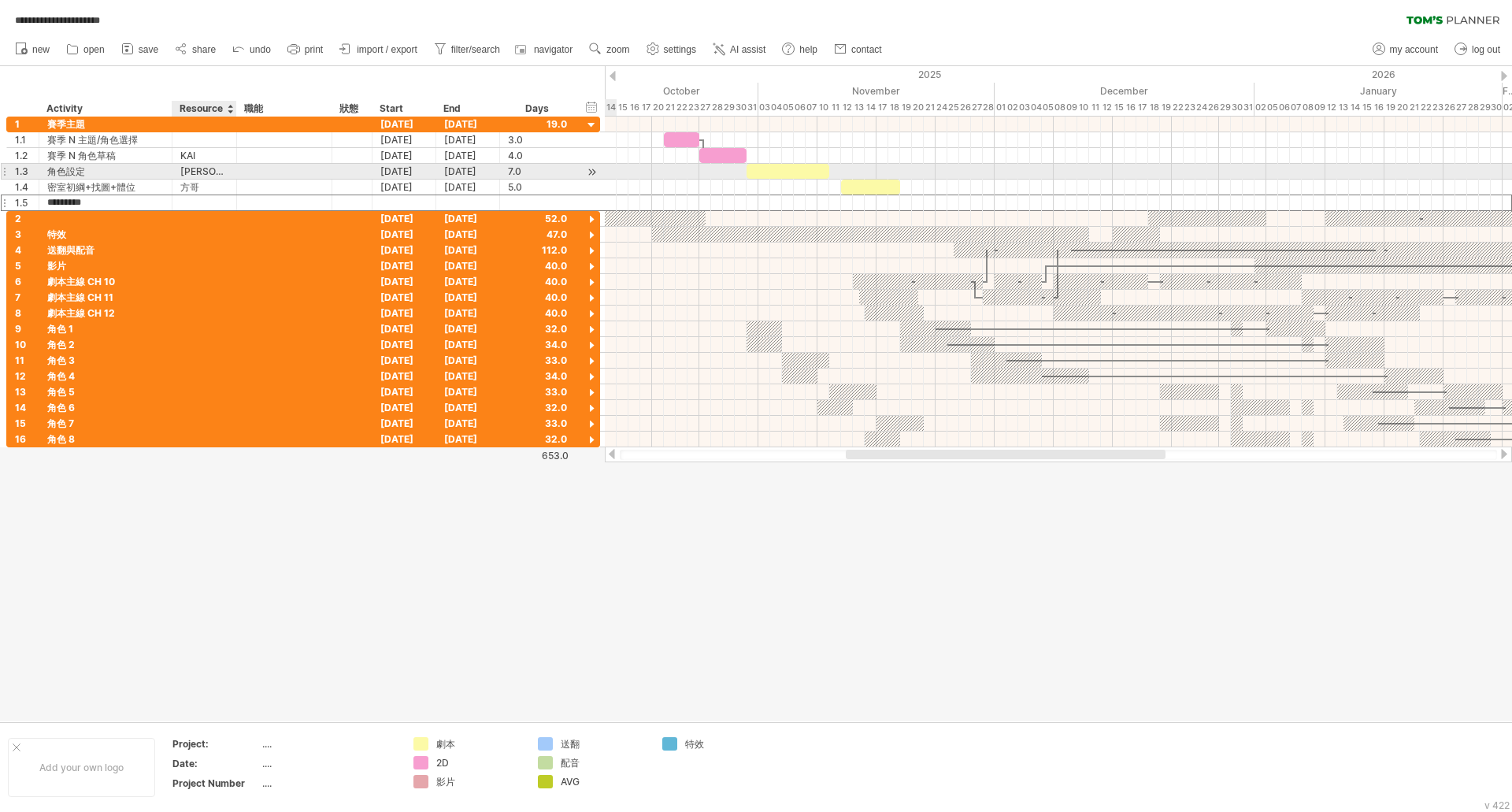
click at [199, 171] on div "[PERSON_NAME]" at bounding box center [204, 170] width 48 height 15
click at [199, 171] on input "**" at bounding box center [204, 170] width 48 height 15
click at [206, 207] on div at bounding box center [204, 202] width 48 height 15
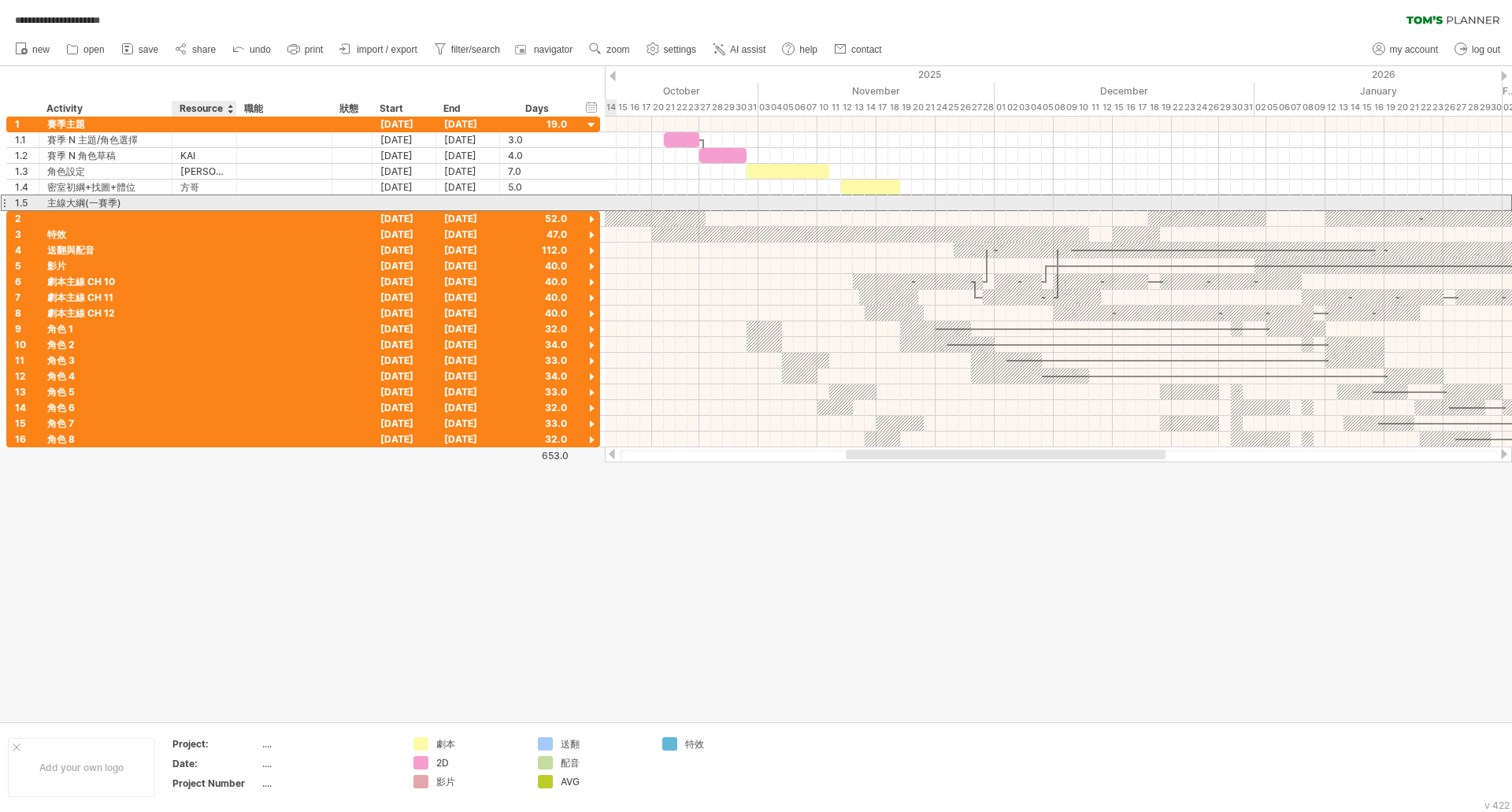
paste input "**"
type input "**"
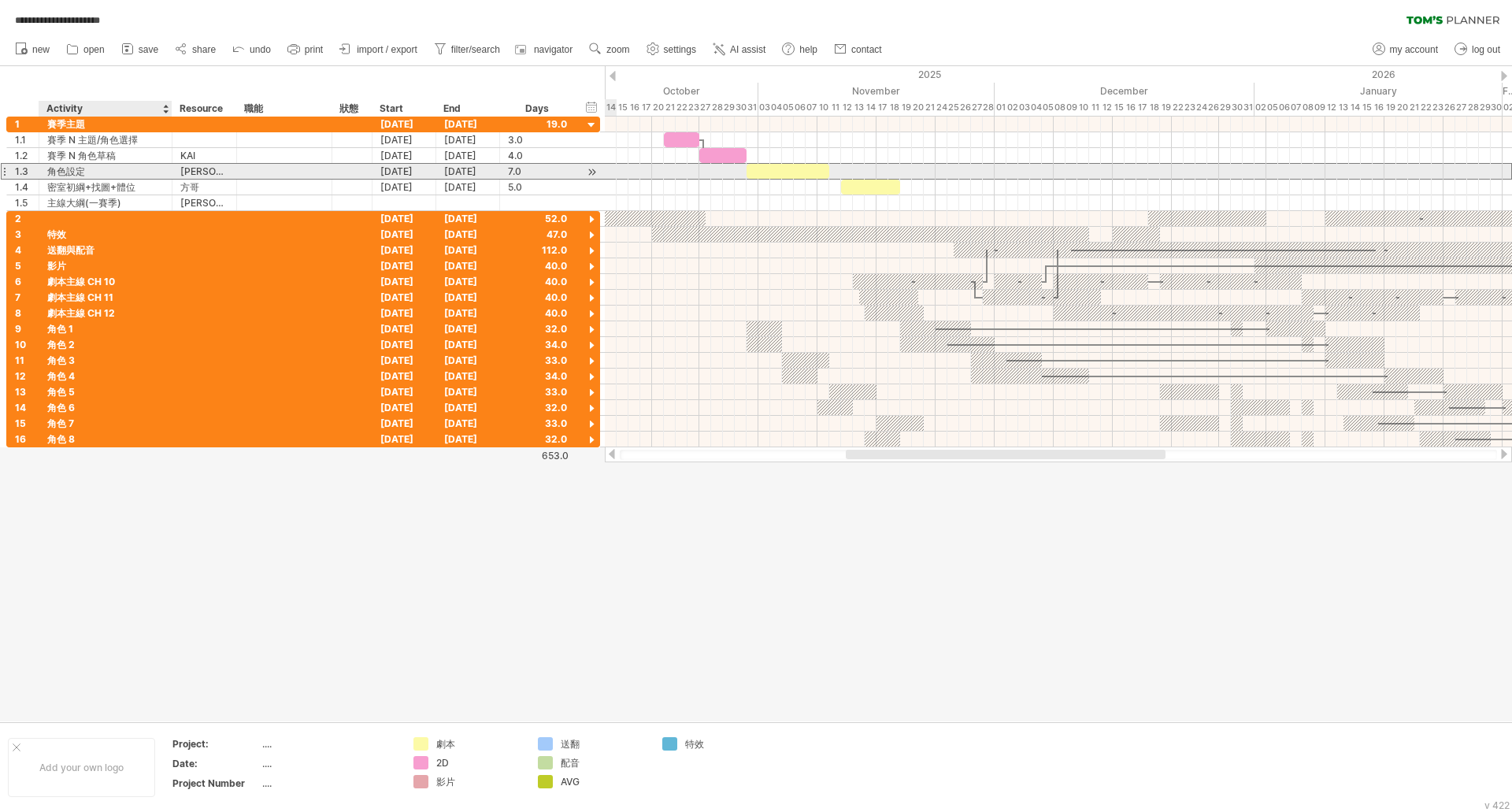
click at [103, 172] on div "角色設定" at bounding box center [105, 170] width 116 height 15
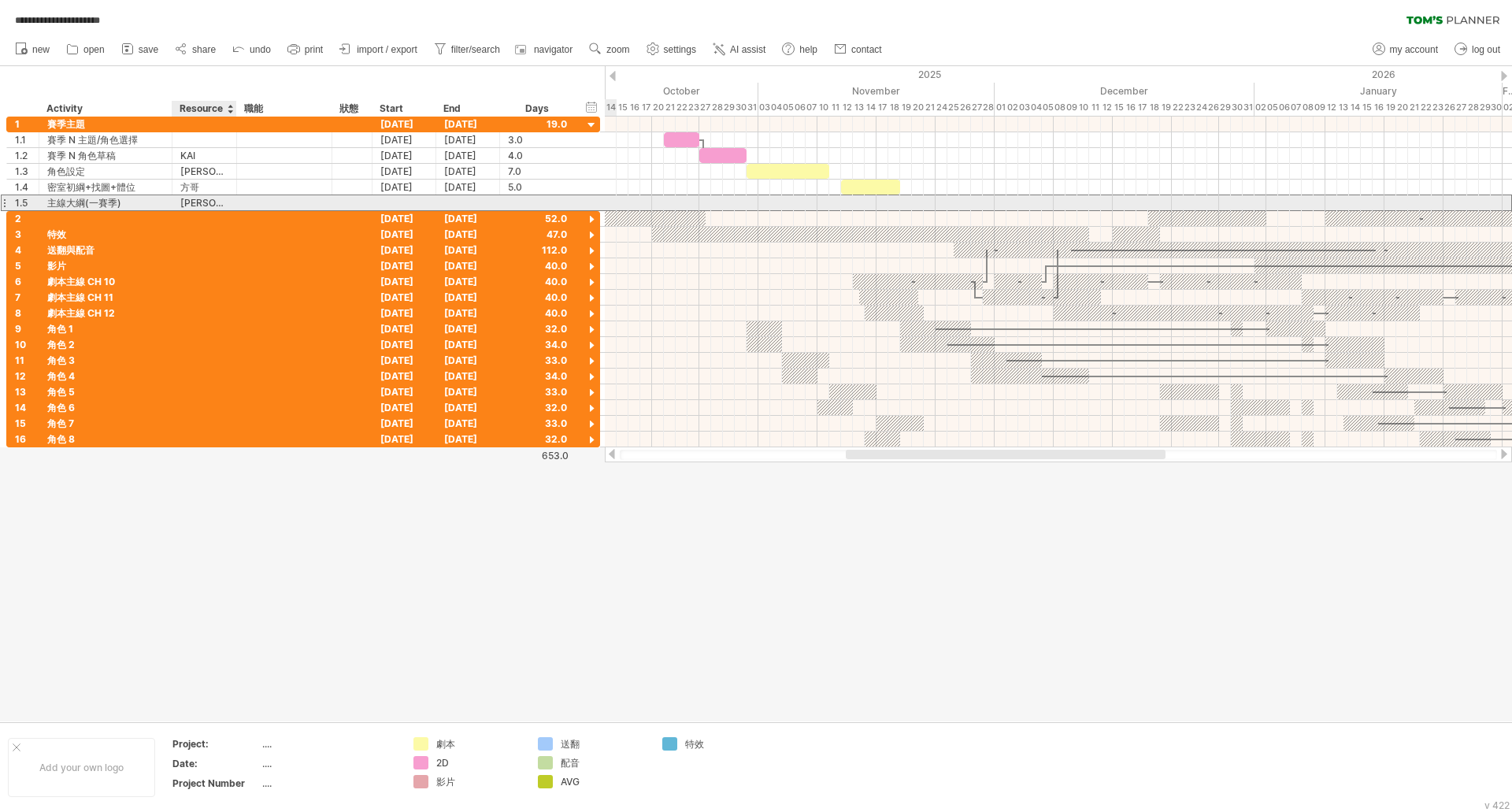
click at [195, 200] on div "[PERSON_NAME]" at bounding box center [204, 202] width 48 height 15
click at [530, 199] on div at bounding box center [537, 202] width 59 height 15
type input "*"
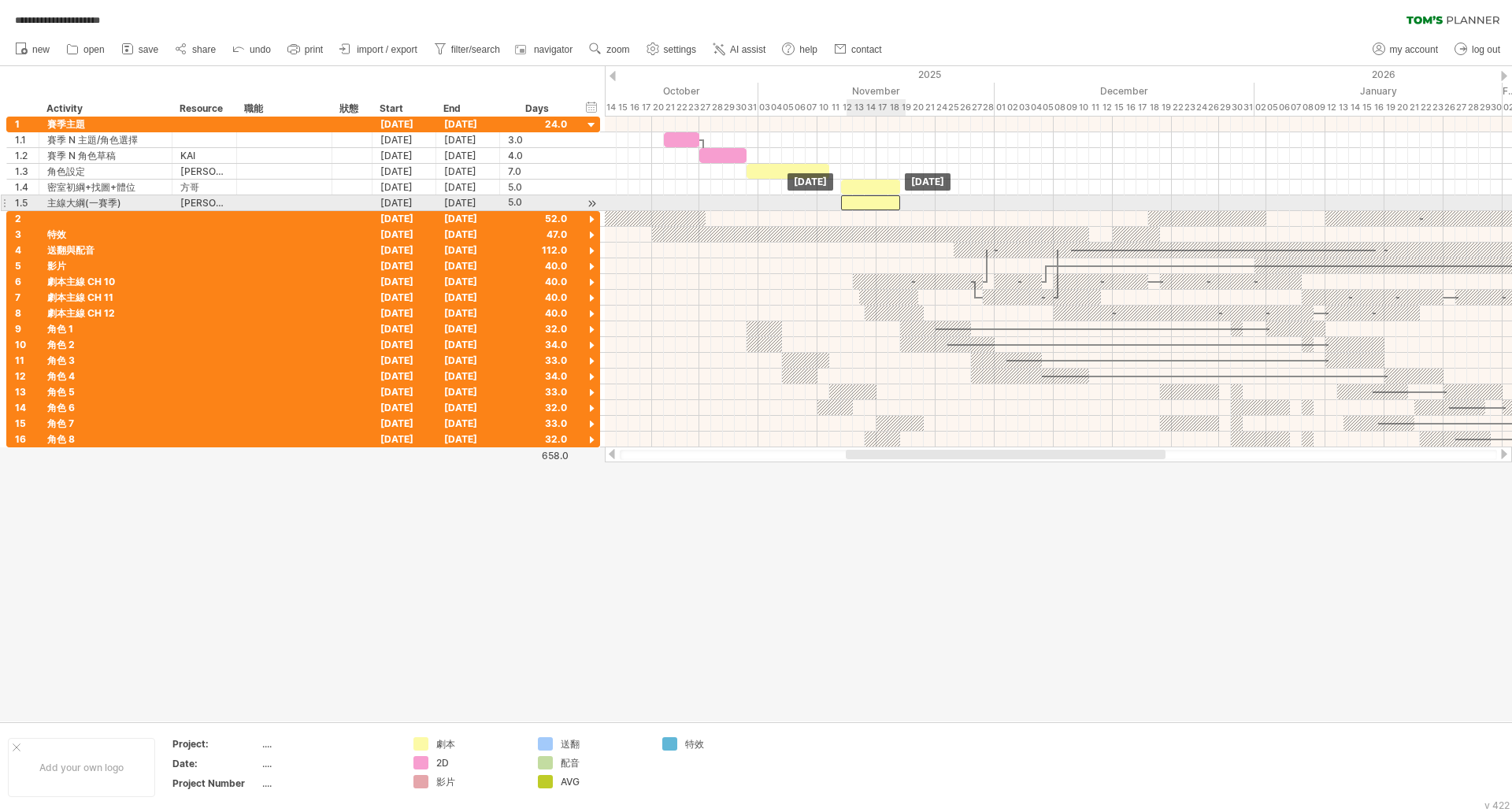
drag, startPoint x: 919, startPoint y: 205, endPoint x: 862, endPoint y: 208, distance: 57.1
click at [862, 208] on div at bounding box center [871, 202] width 59 height 15
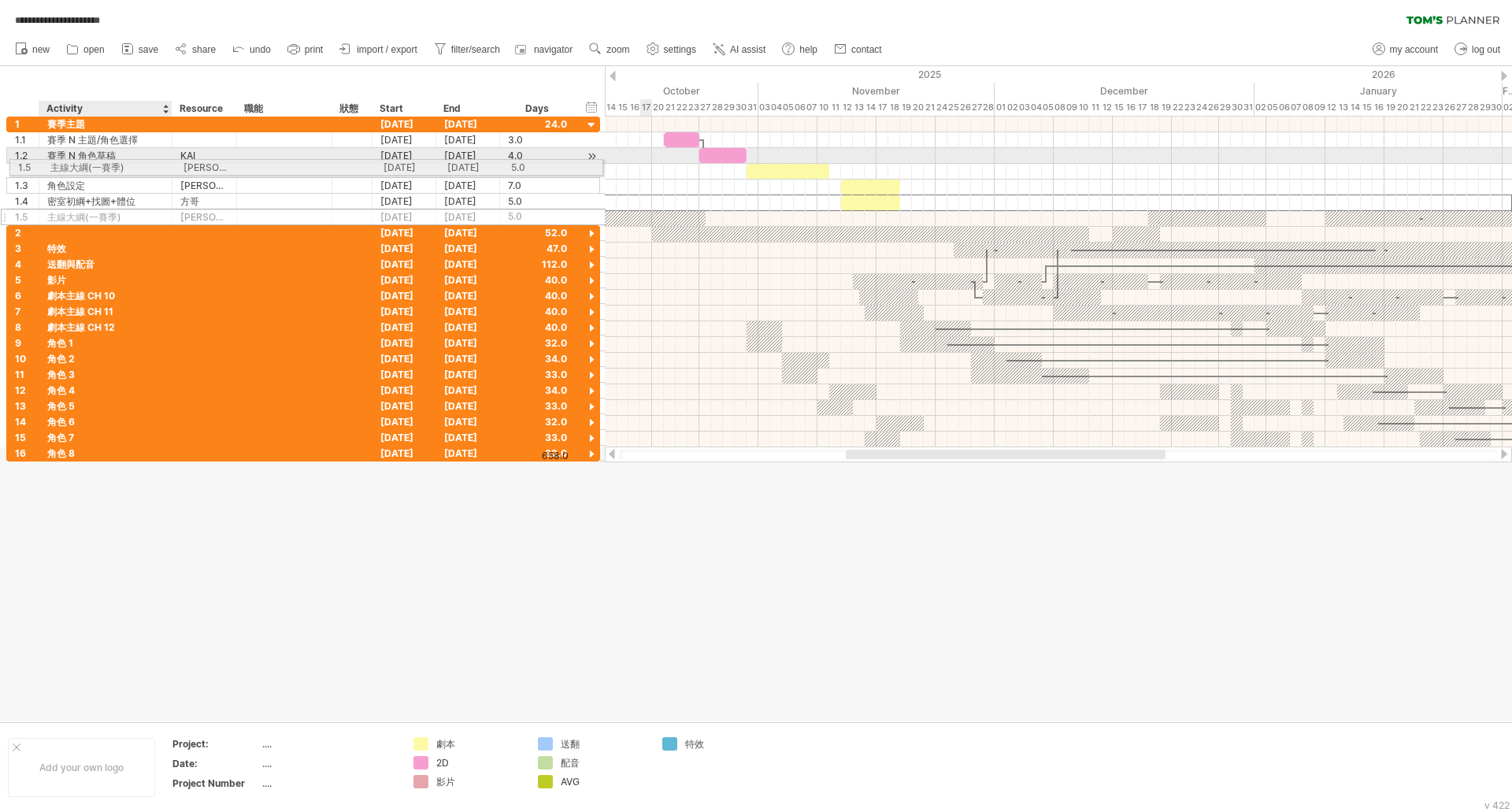
drag, startPoint x: 104, startPoint y: 202, endPoint x: 102, endPoint y: 164, distance: 38.1
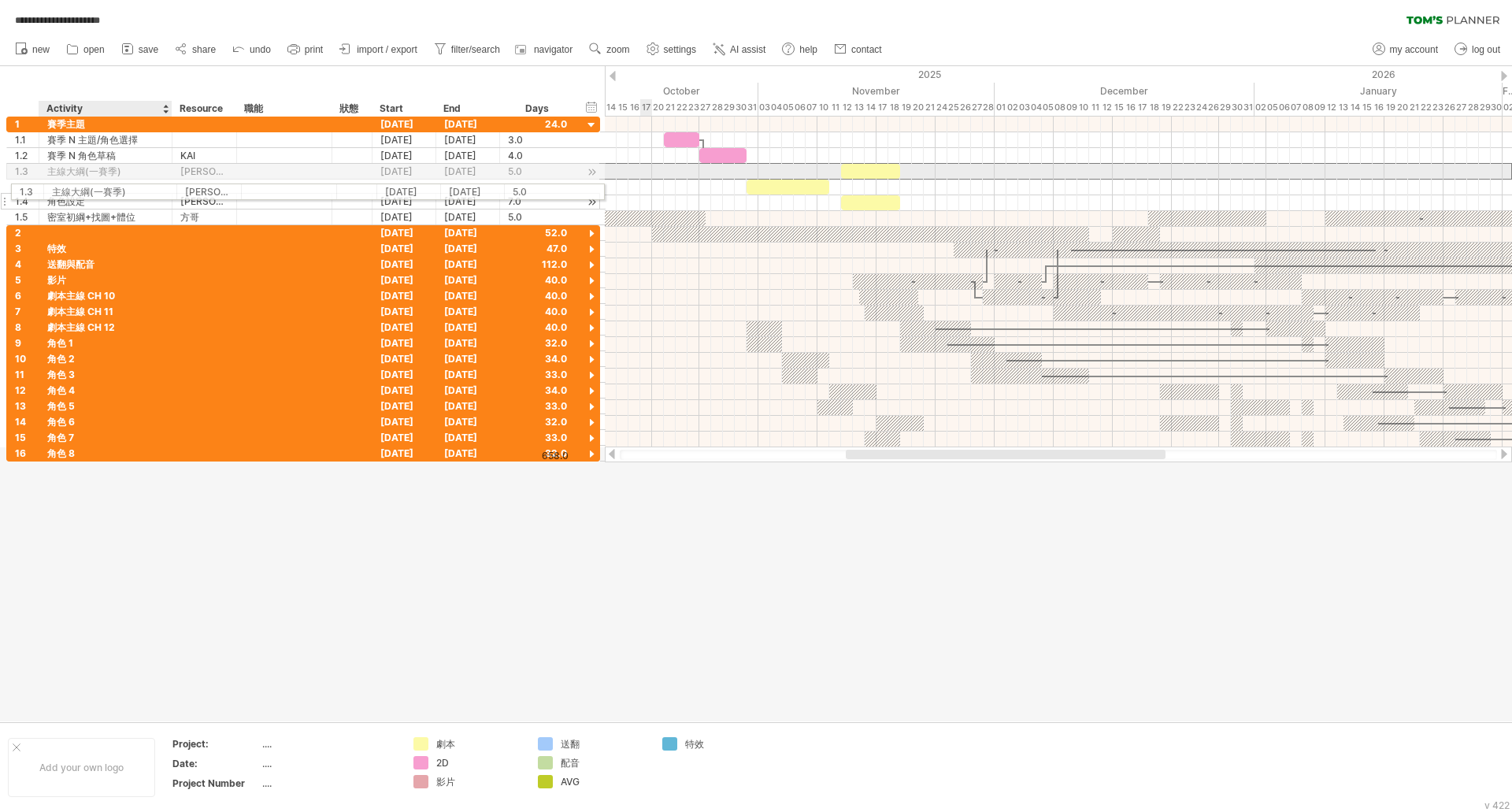
drag, startPoint x: 103, startPoint y: 175, endPoint x: 103, endPoint y: 189, distance: 14.0
click at [103, 189] on div "**********" at bounding box center [303, 170] width 594 height 108
drag, startPoint x: 101, startPoint y: 172, endPoint x: 101, endPoint y: 199, distance: 27.0
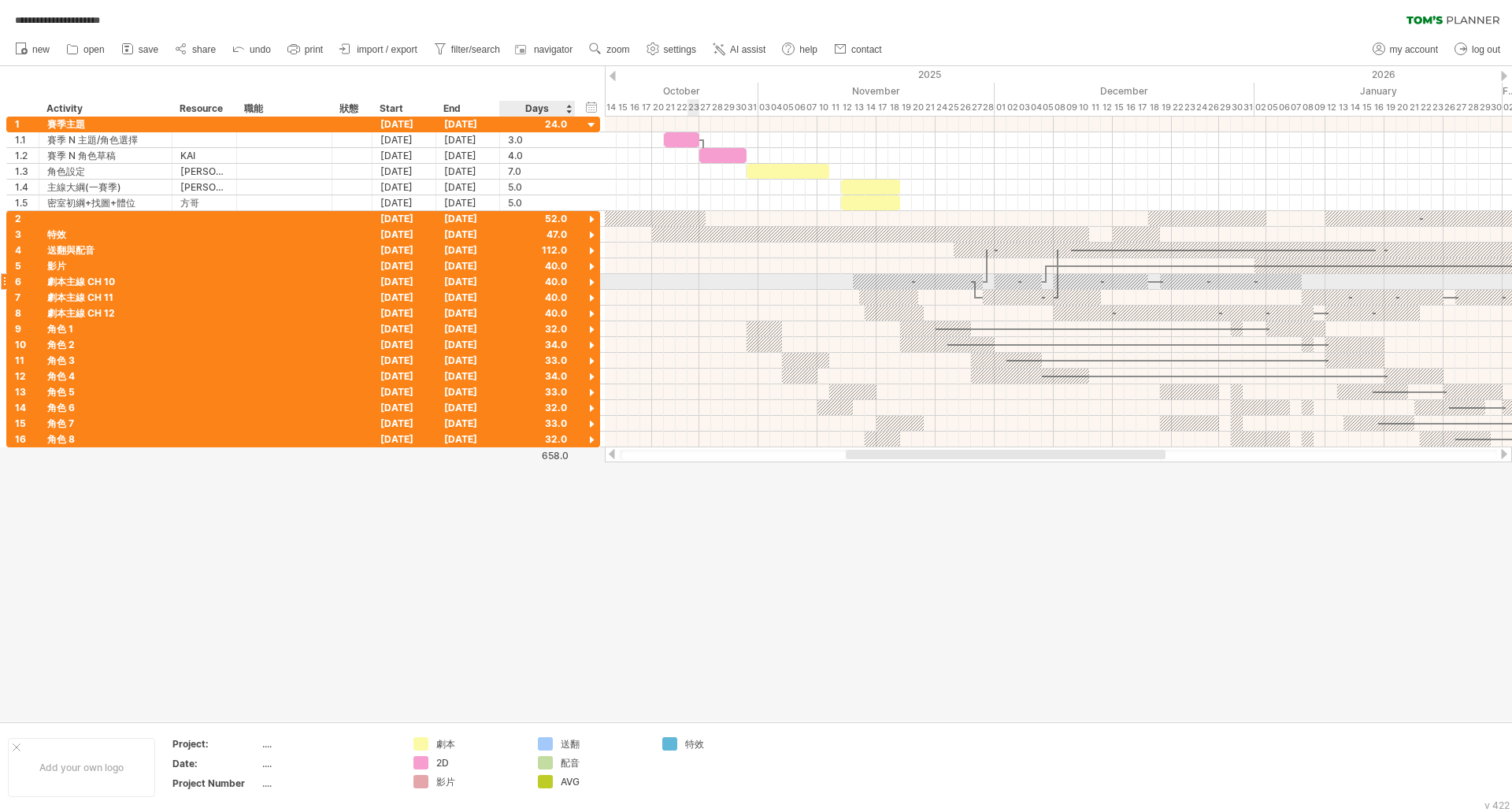
click at [592, 282] on div at bounding box center [592, 282] width 15 height 15
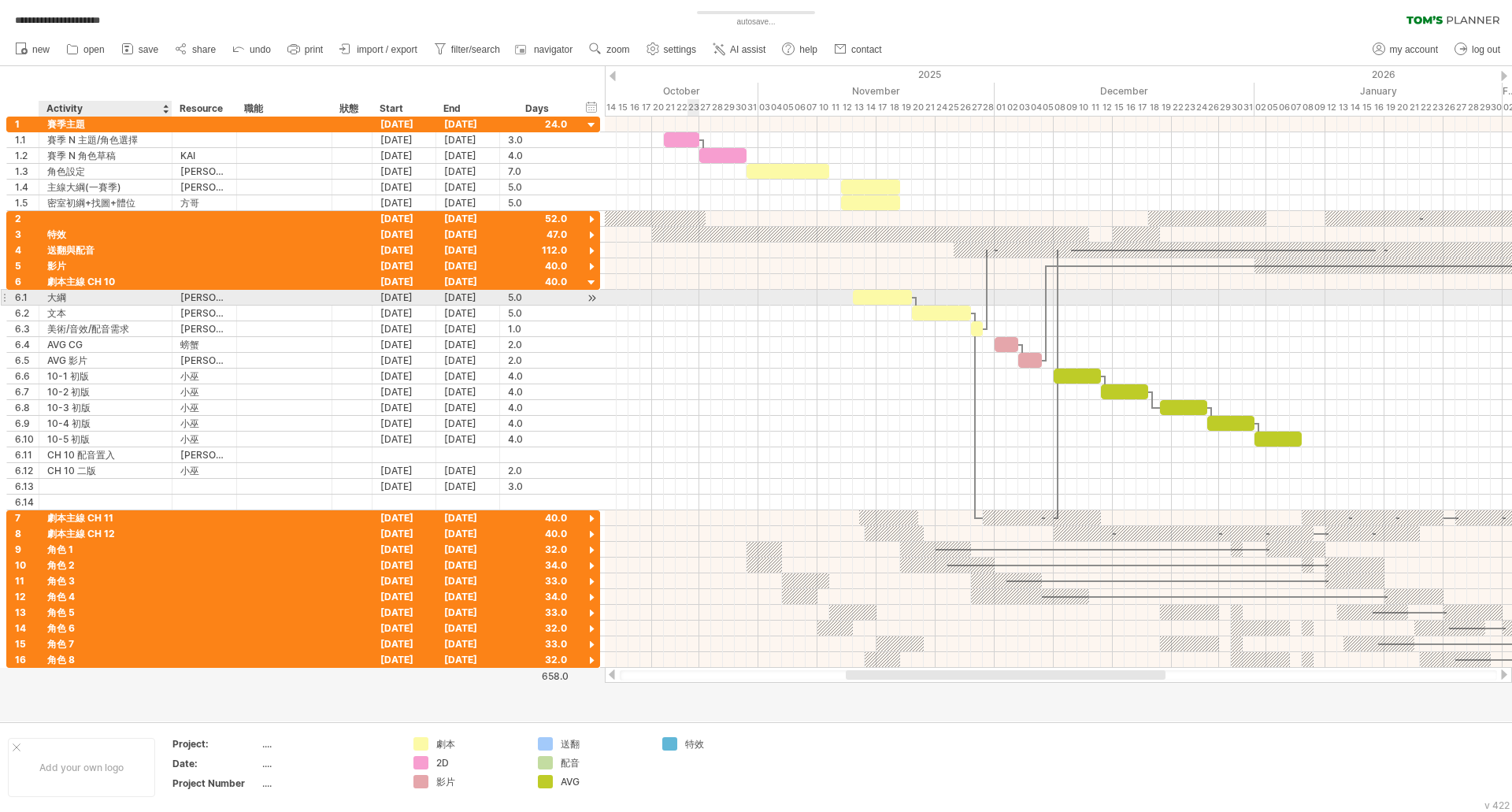
click at [108, 303] on div "大綱" at bounding box center [105, 297] width 116 height 15
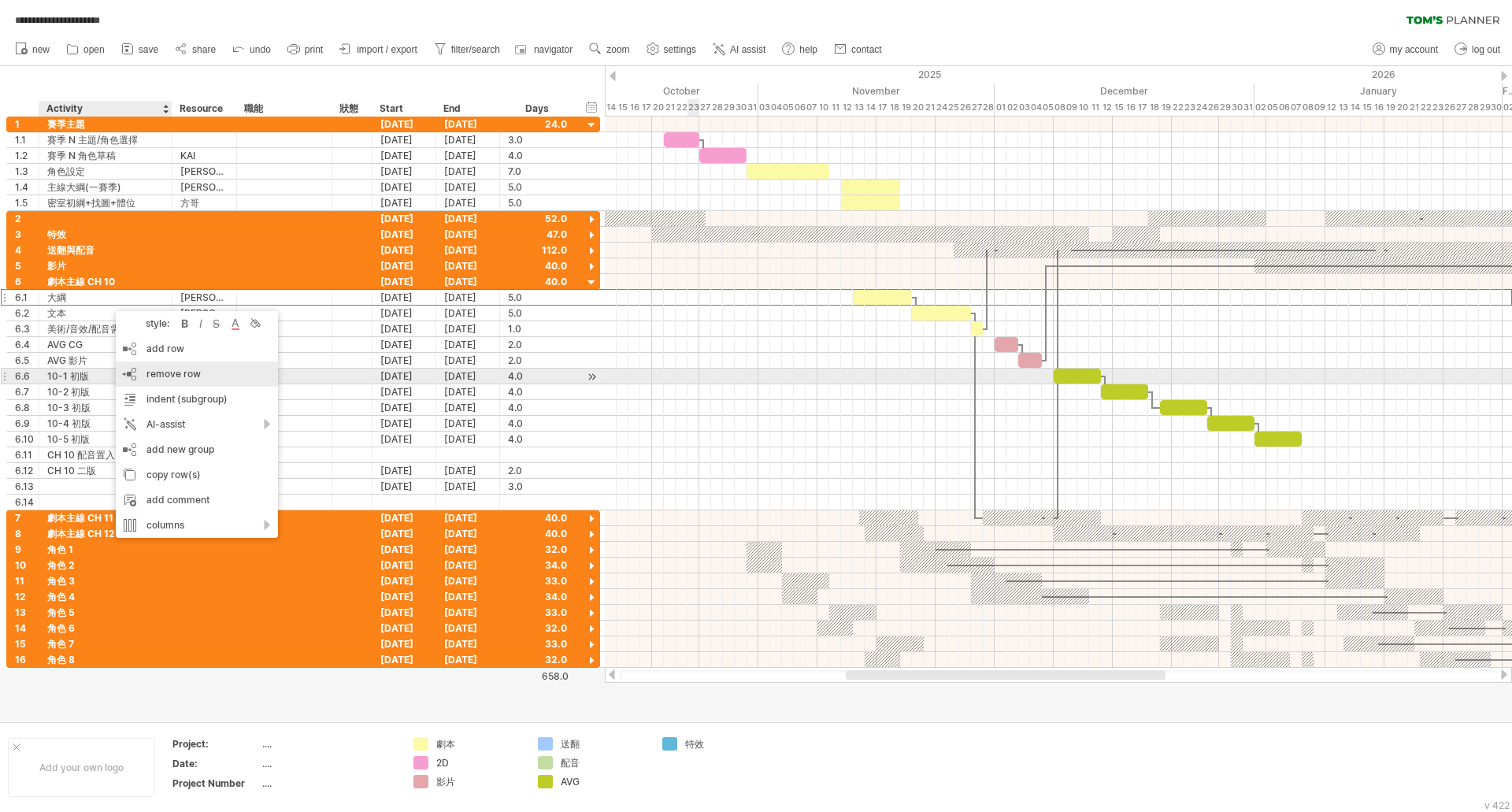
click at [178, 375] on span "remove row" at bounding box center [173, 374] width 54 height 12
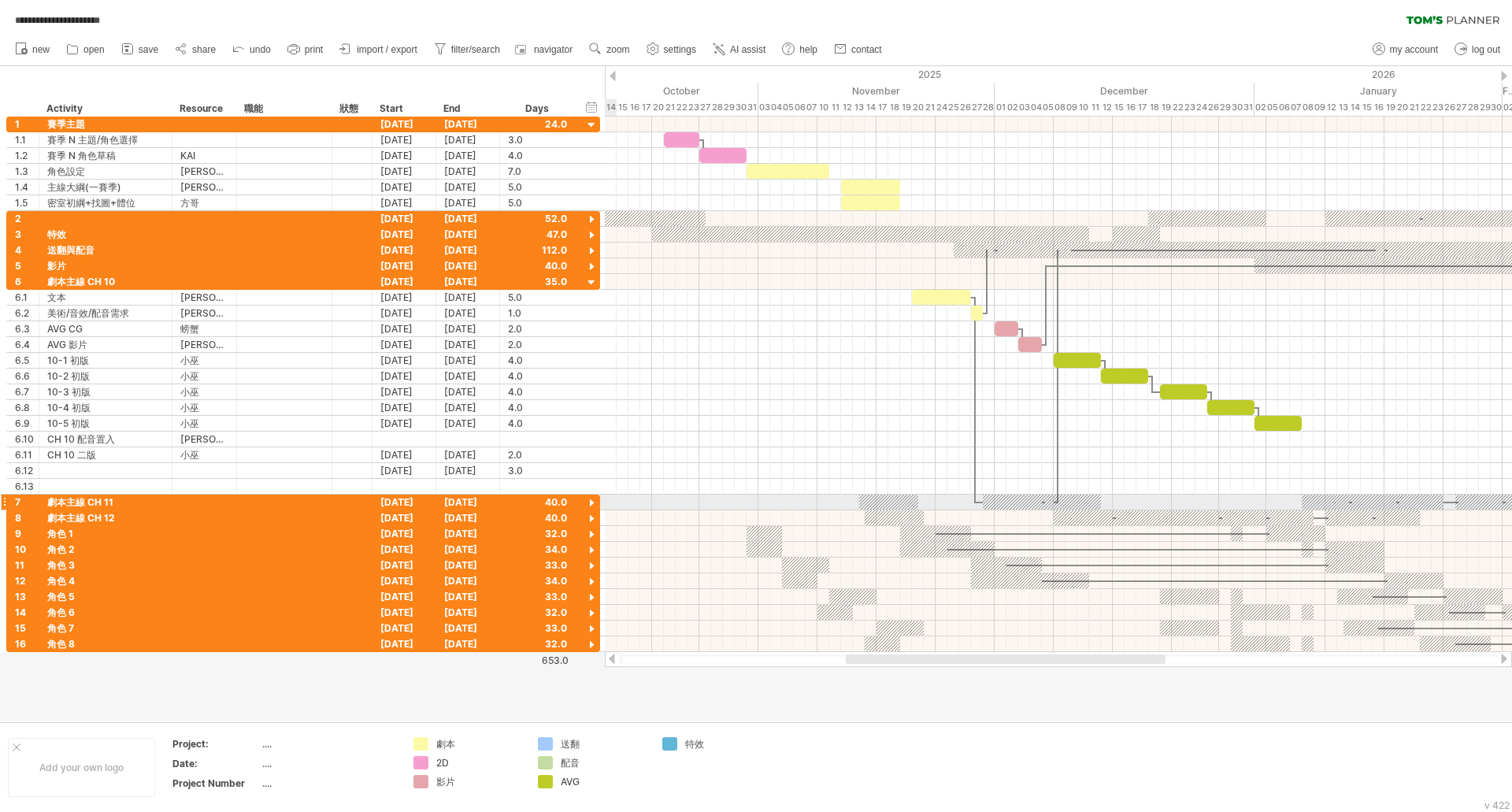
click at [587, 503] on div at bounding box center [592, 503] width 15 height 15
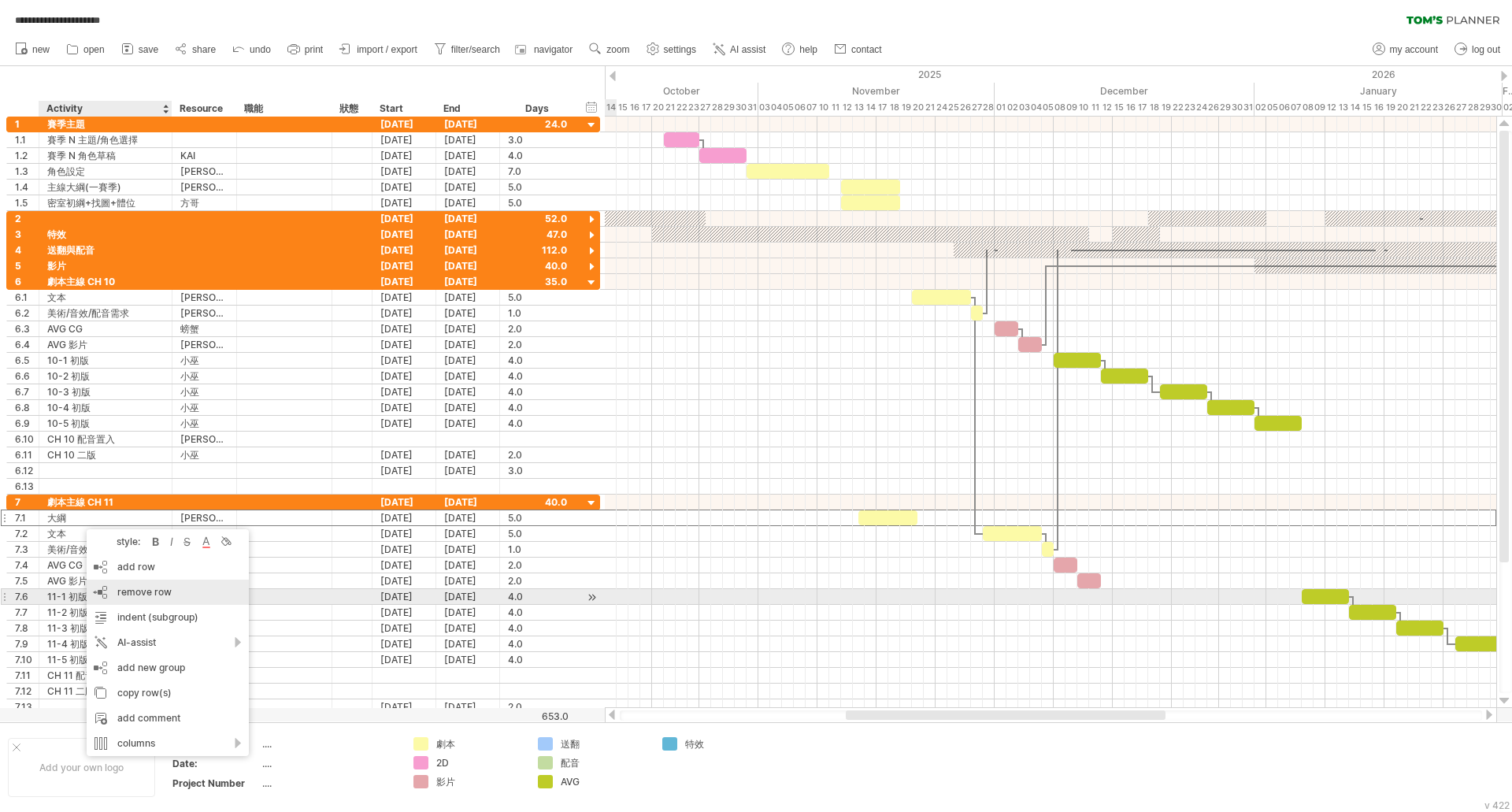
click at [157, 596] on span "remove row" at bounding box center [144, 592] width 54 height 12
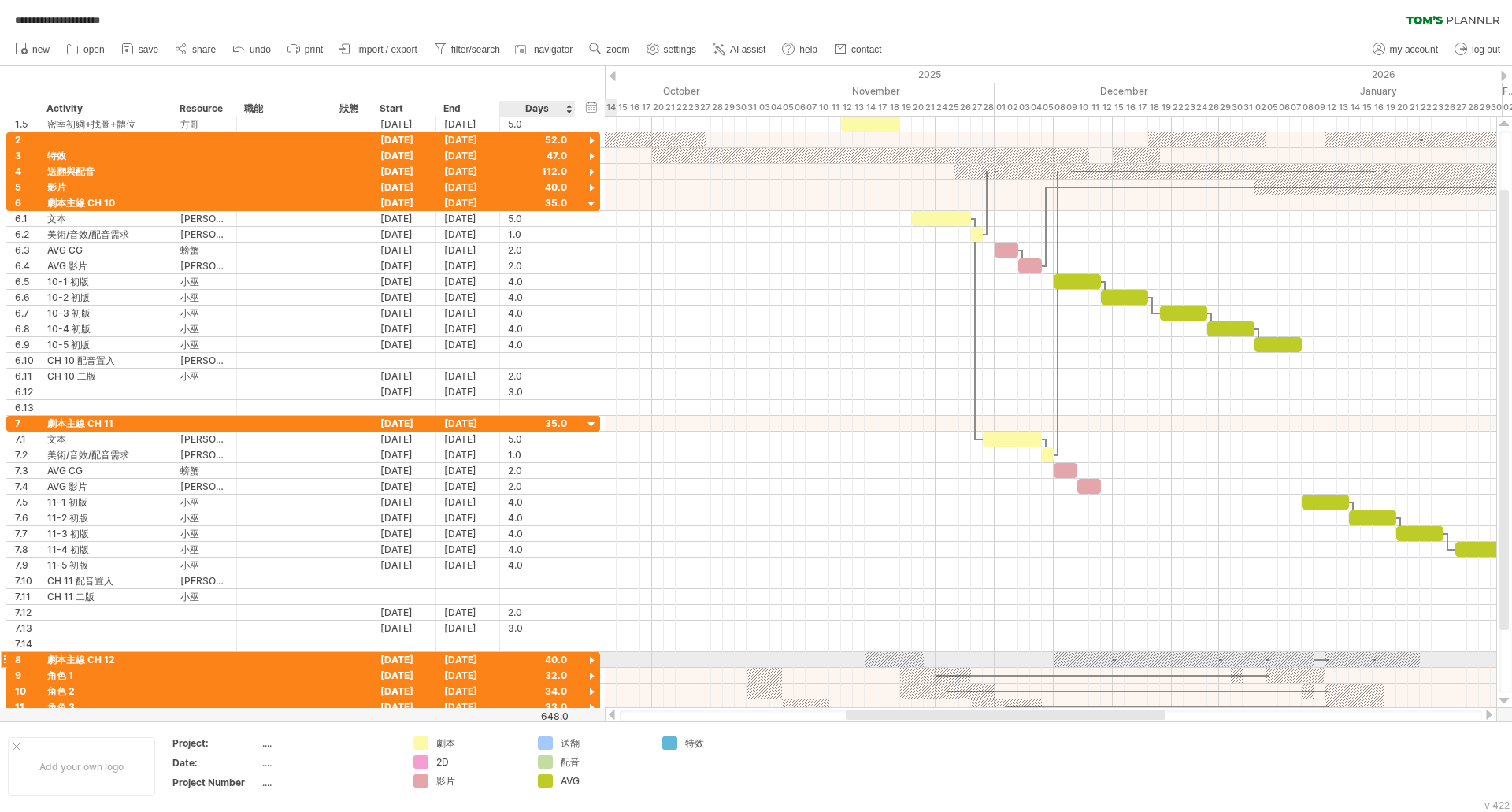
click at [592, 657] on div at bounding box center [592, 660] width 15 height 15
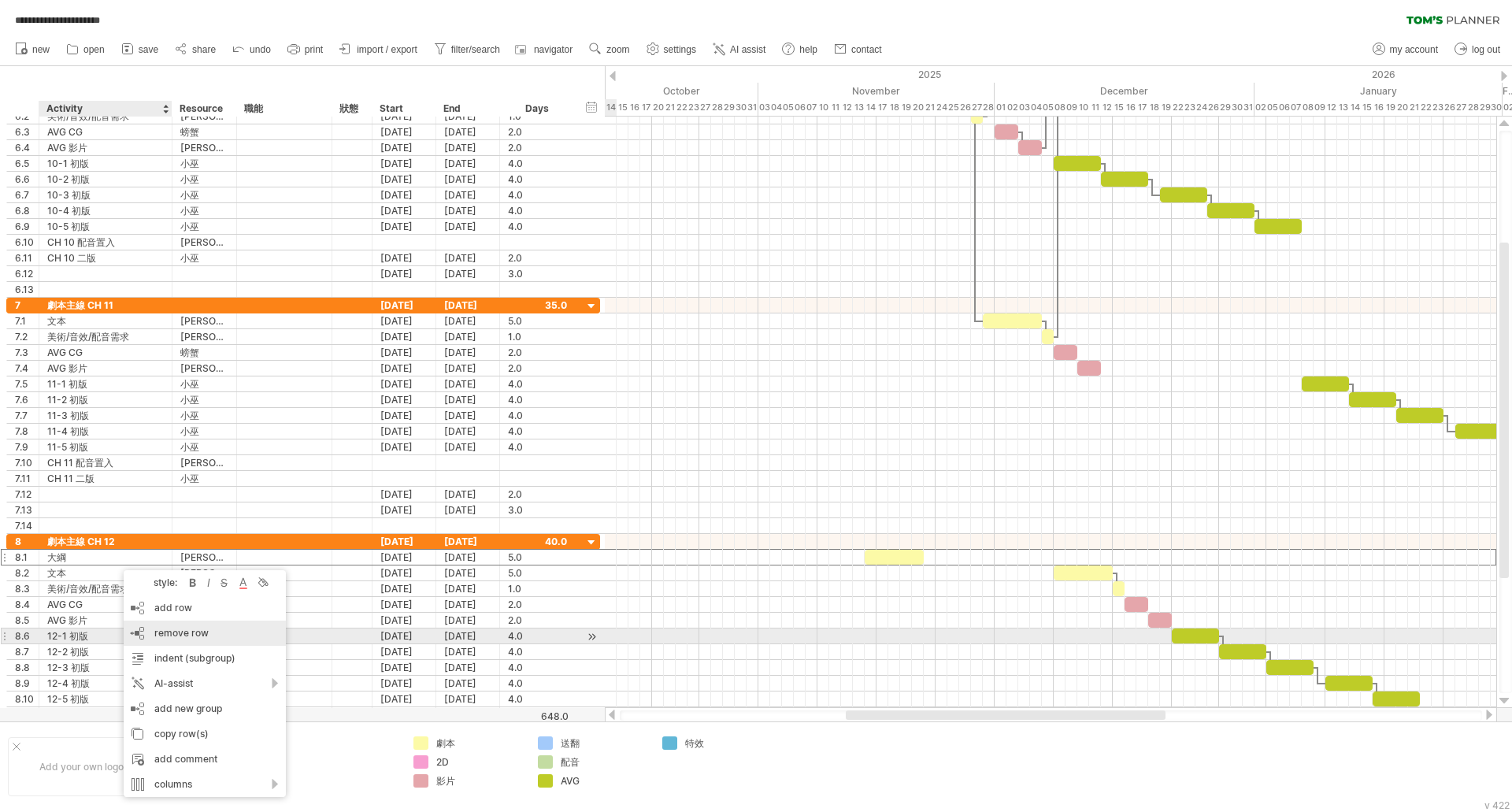
click at [187, 632] on span "remove row" at bounding box center [181, 633] width 54 height 12
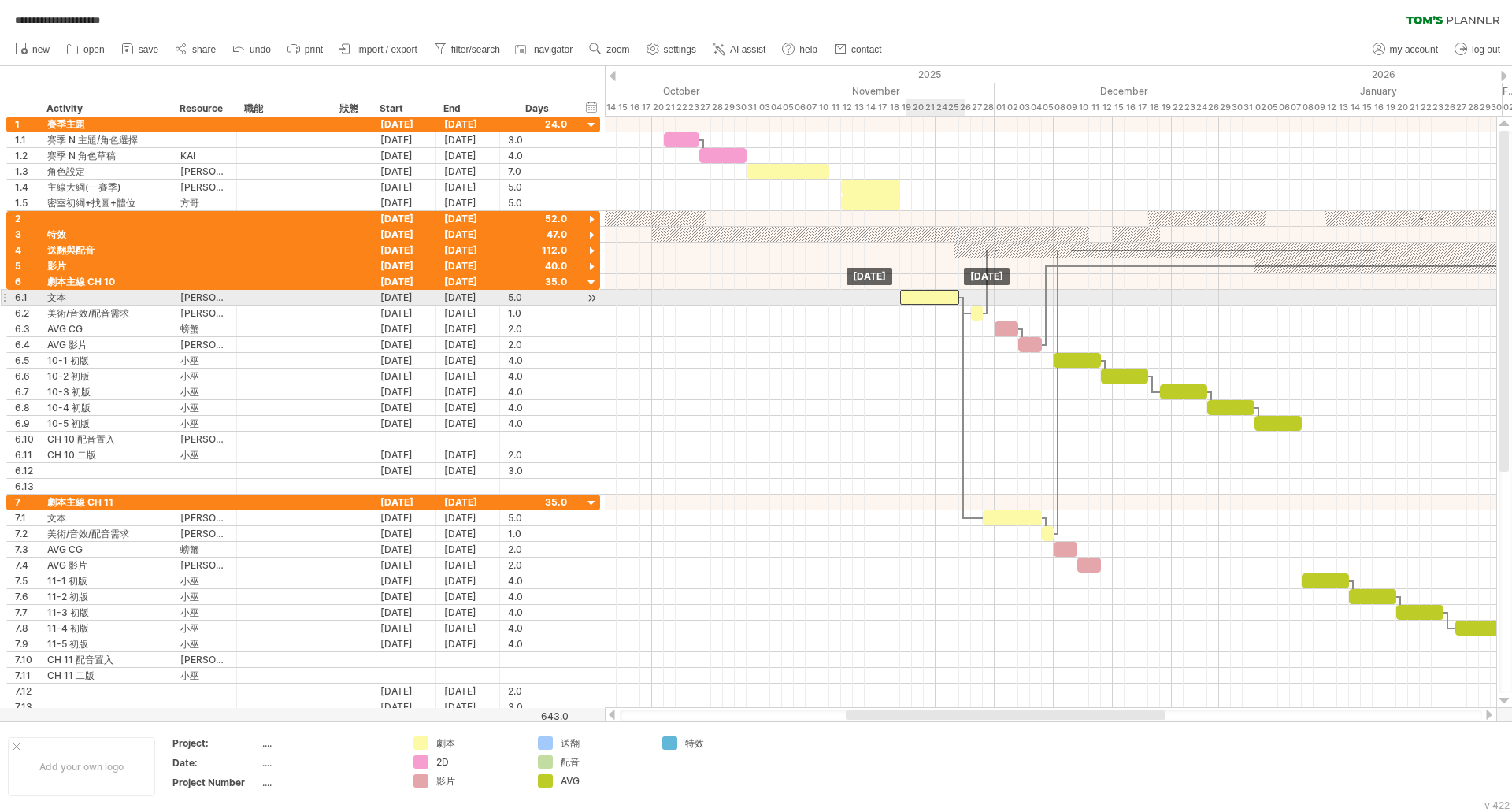
drag, startPoint x: 925, startPoint y: 297, endPoint x: 915, endPoint y: 297, distance: 10.0
click at [915, 297] on div at bounding box center [930, 297] width 59 height 15
click at [929, 299] on div at bounding box center [930, 297] width 59 height 15
click at [924, 293] on div "*******" at bounding box center [930, 297] width 59 height 15
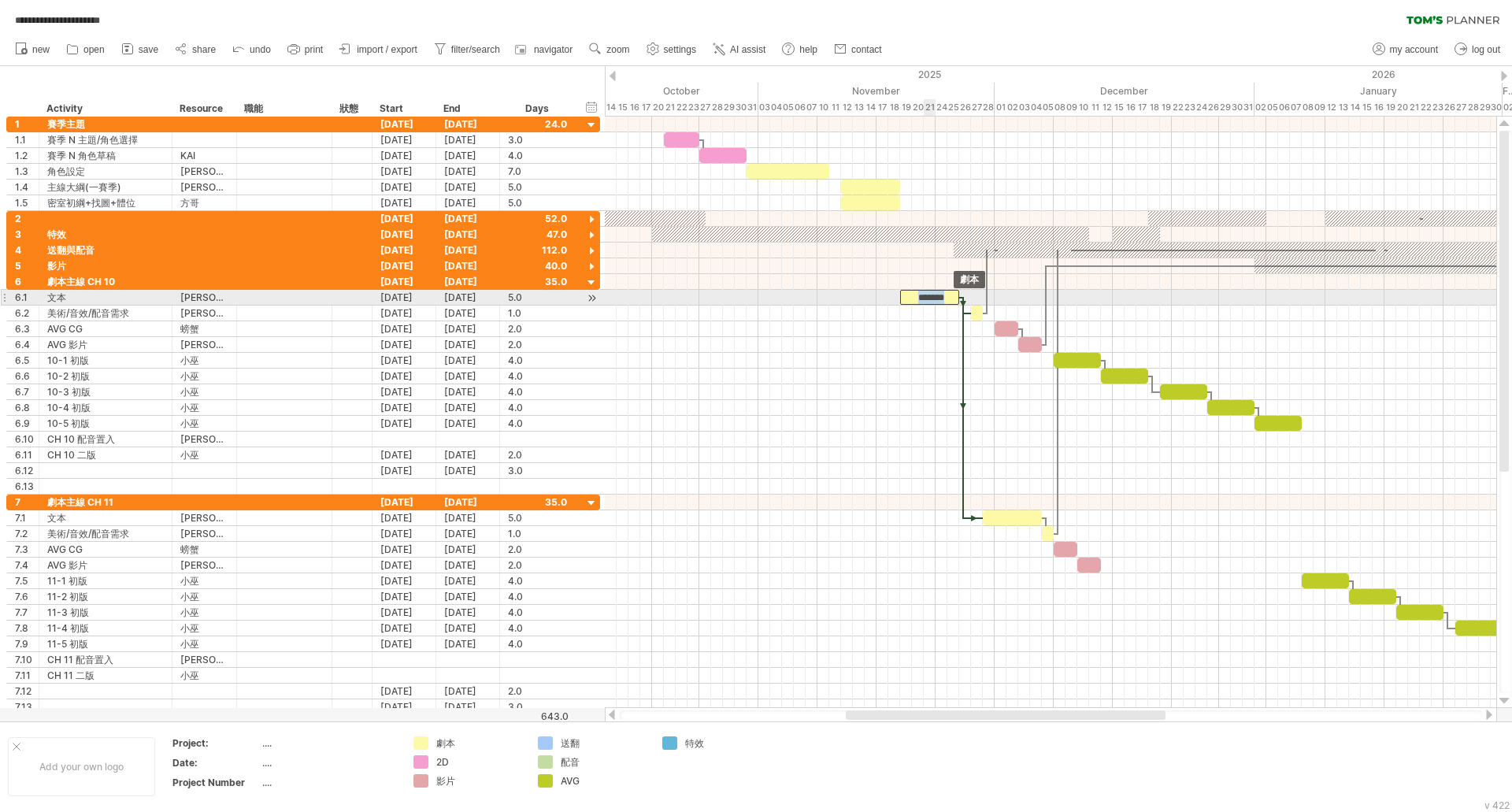
click at [924, 293] on div "*******" at bounding box center [930, 297] width 59 height 15
copy div "*******"
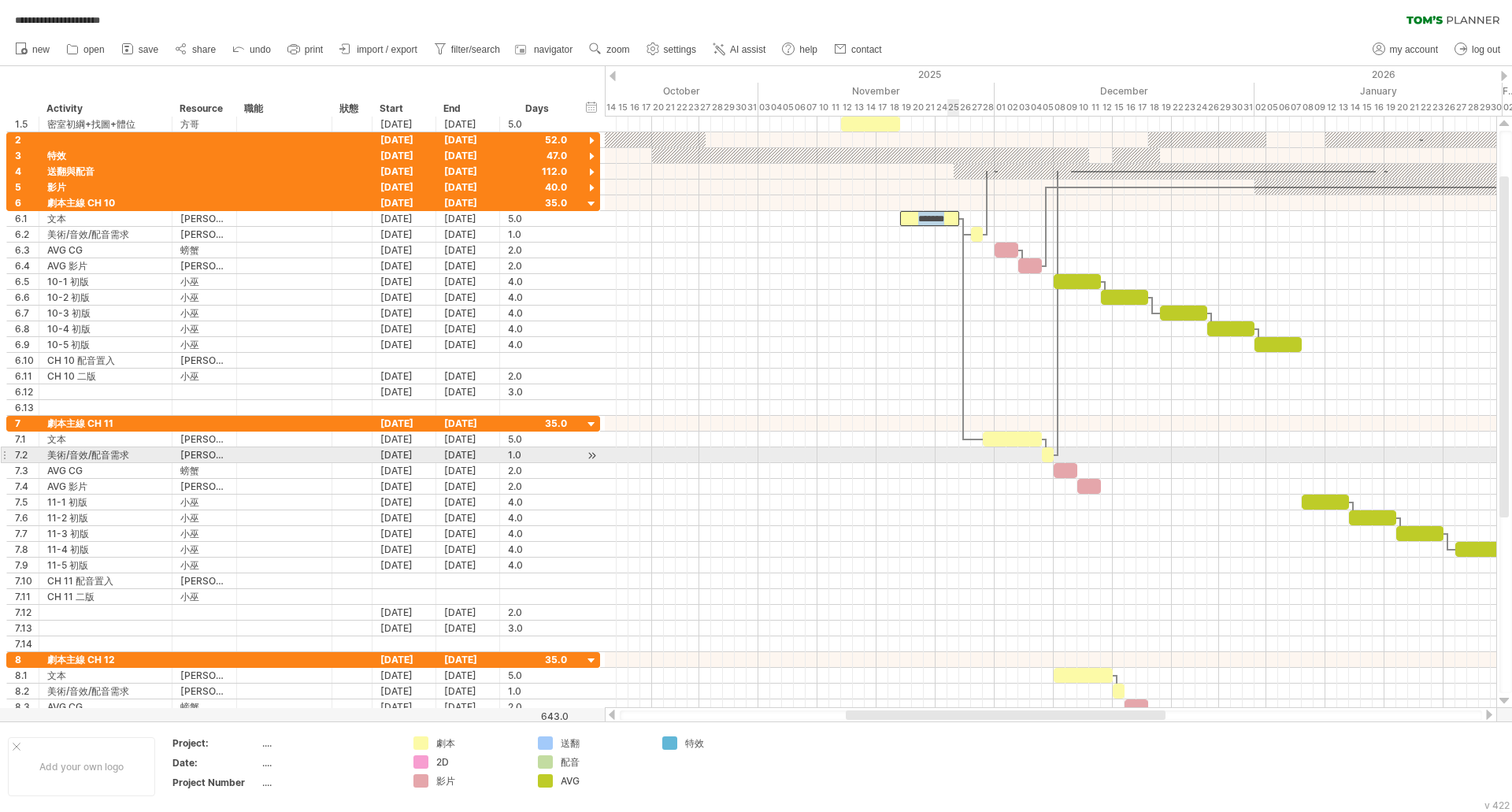
click at [949, 457] on div at bounding box center [1050, 456] width 891 height 15
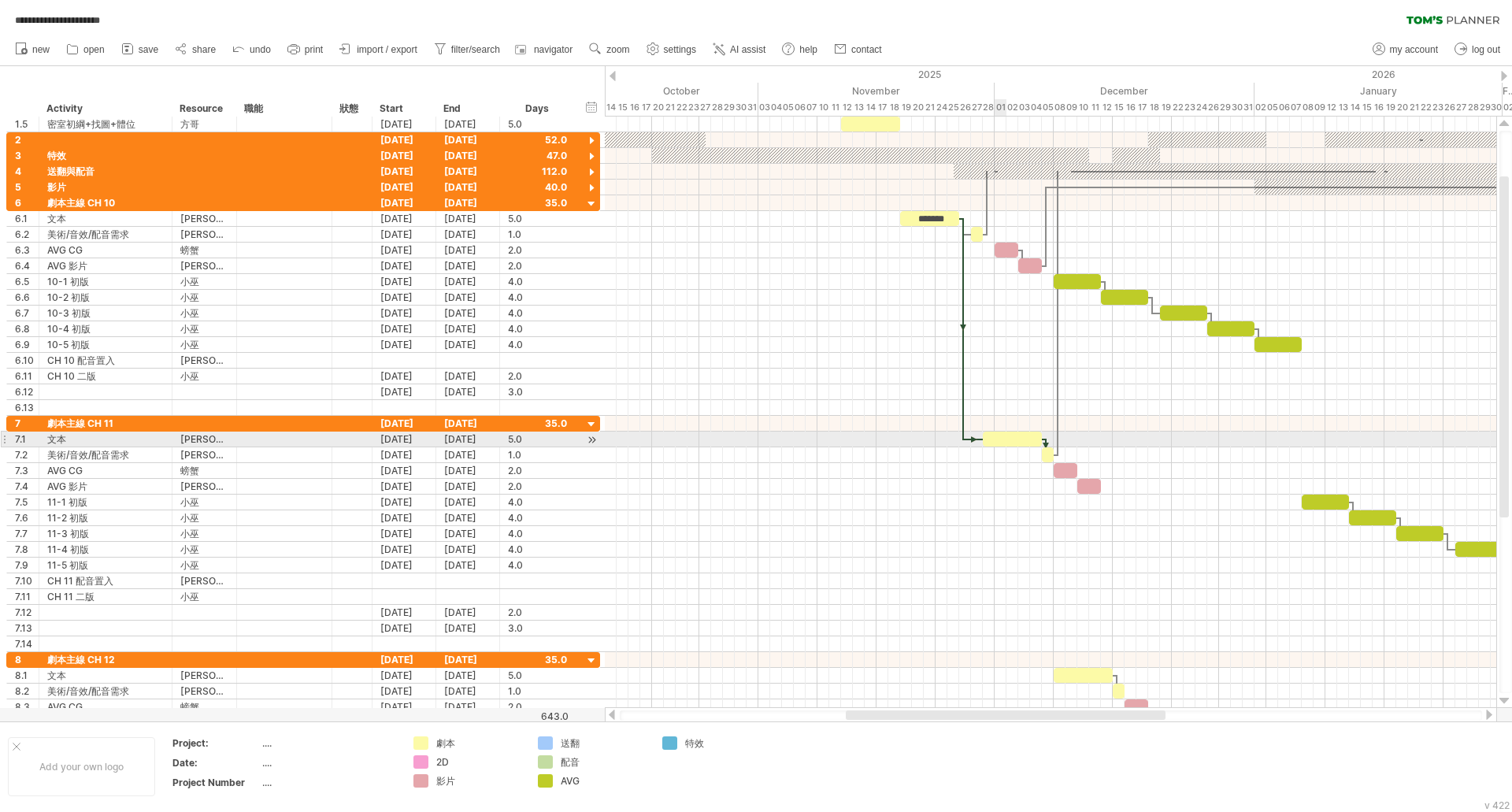
click at [997, 435] on div at bounding box center [1013, 438] width 59 height 15
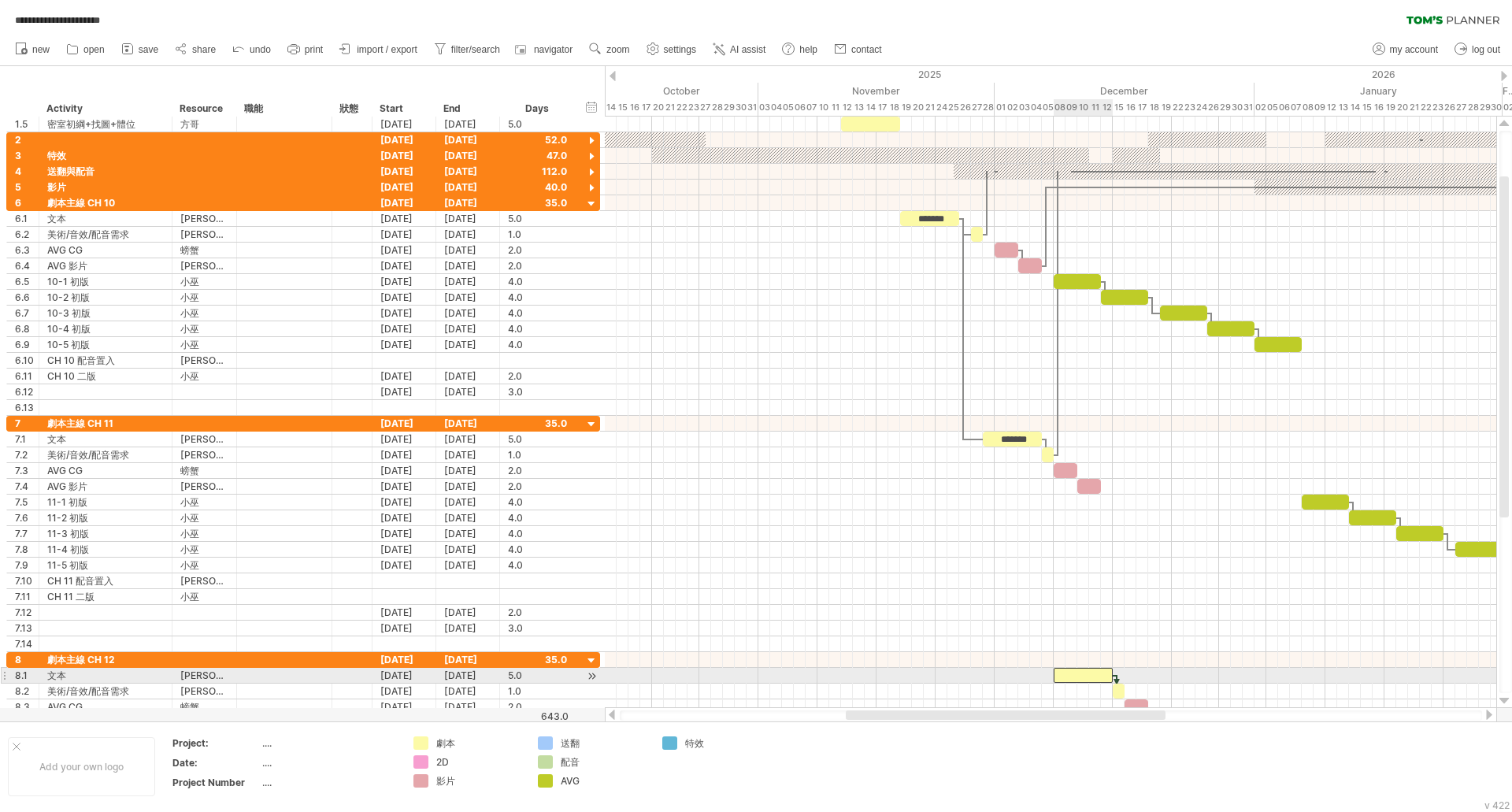
click at [1078, 670] on div at bounding box center [1083, 675] width 59 height 15
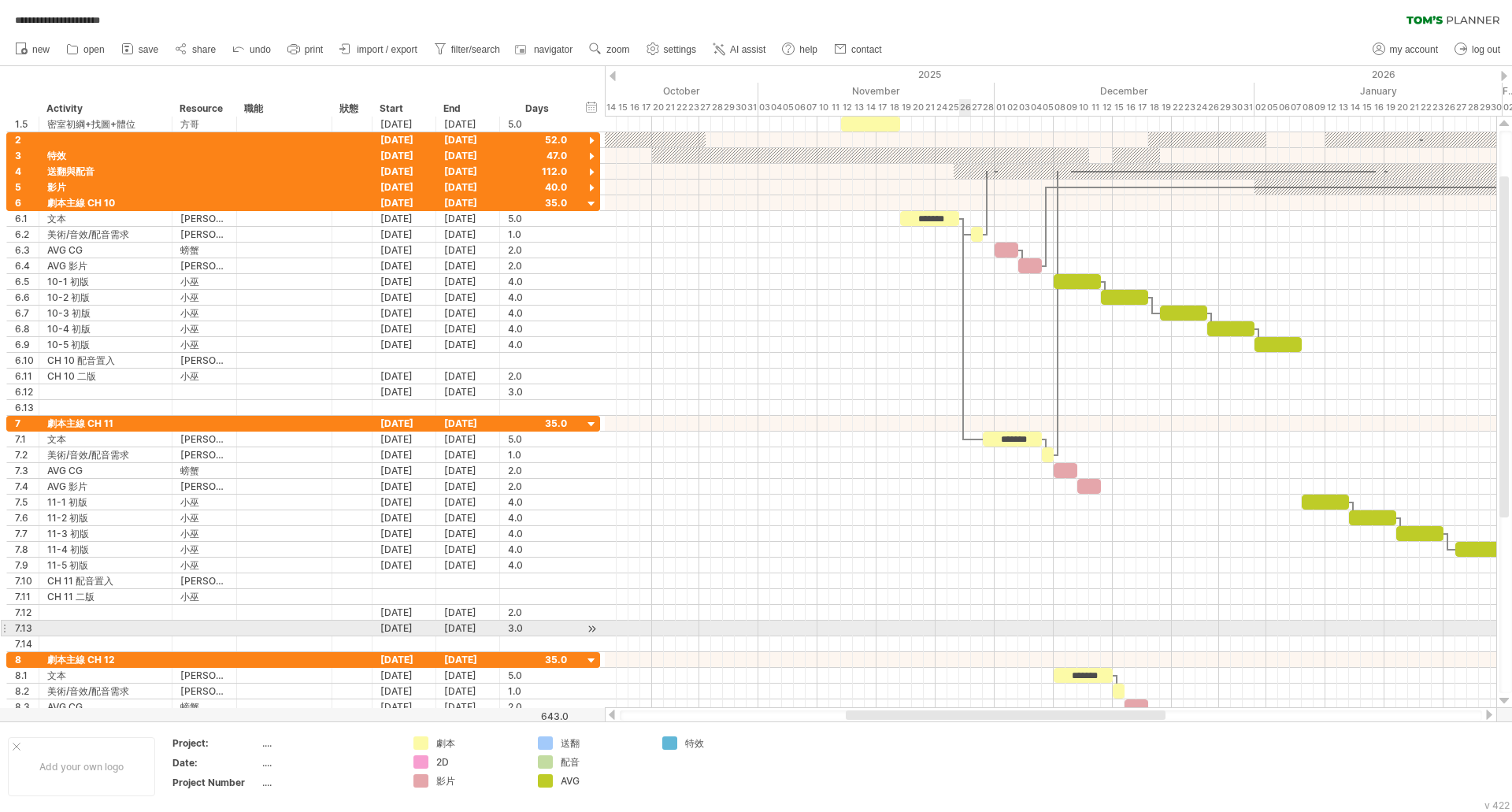
click at [966, 634] on div at bounding box center [1050, 629] width 891 height 15
